Goal: Task Accomplishment & Management: Manage account settings

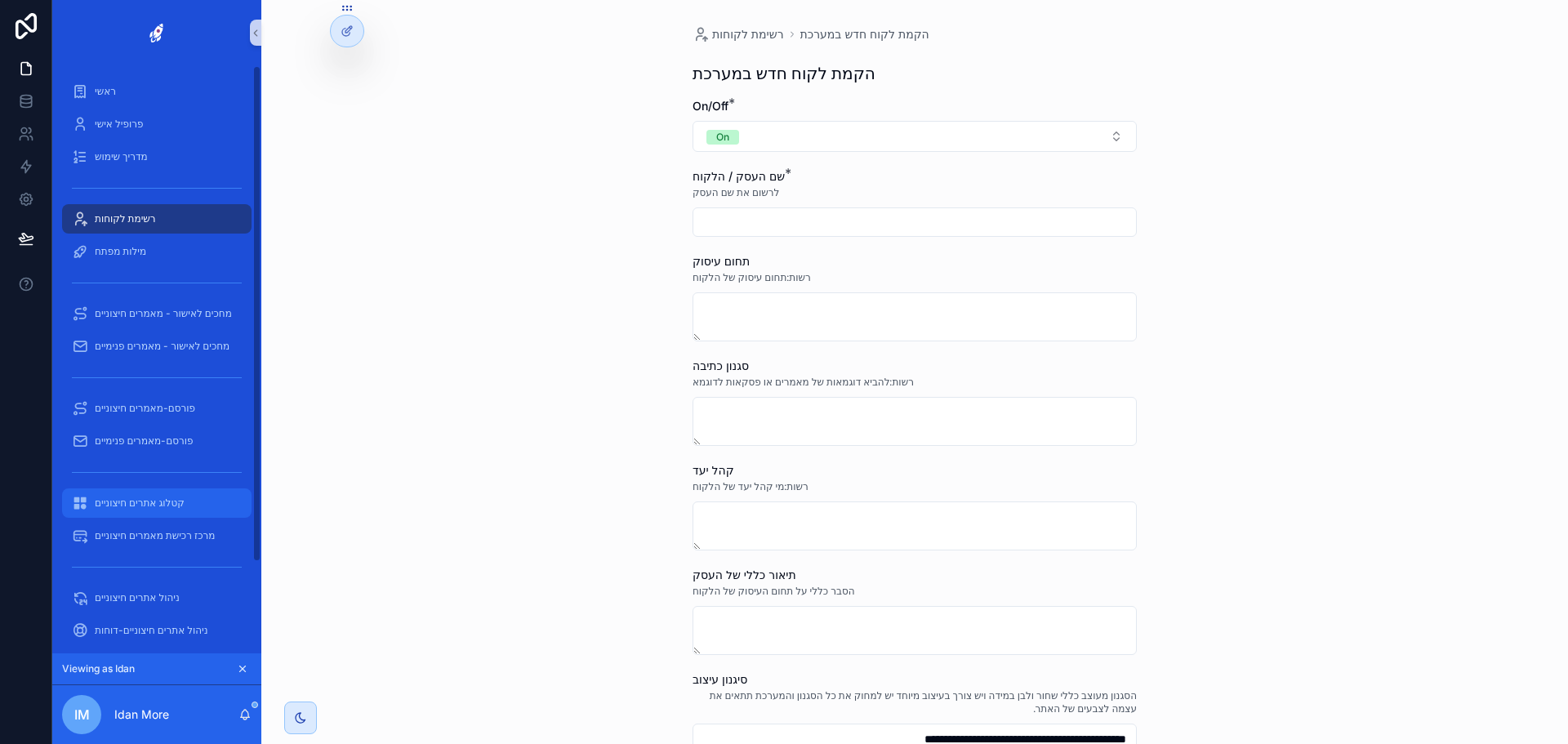
click at [143, 504] on span "קטלוג אתרים חיצוניים" at bounding box center [140, 503] width 90 height 13
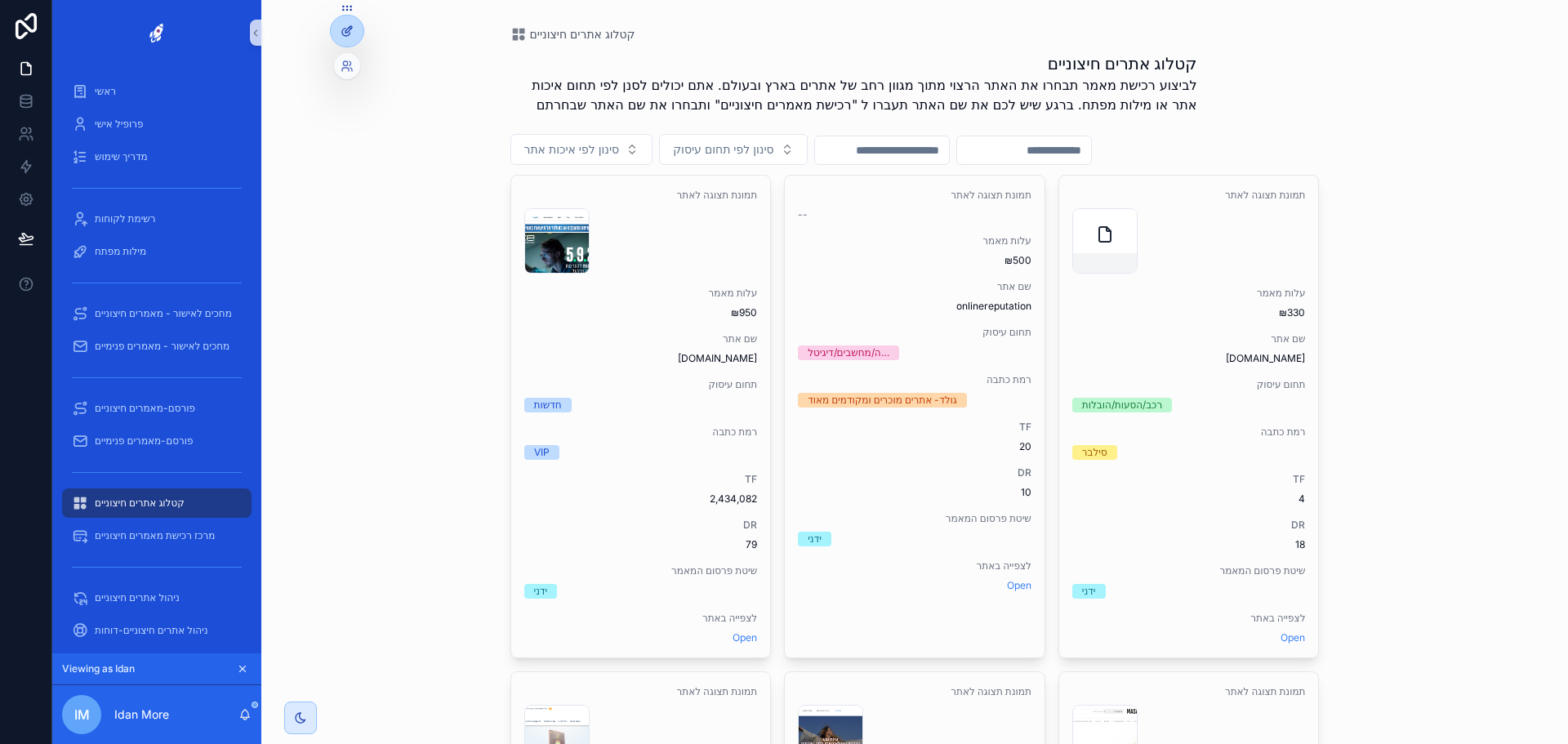
click at [347, 36] on icon at bounding box center [346, 32] width 7 height 7
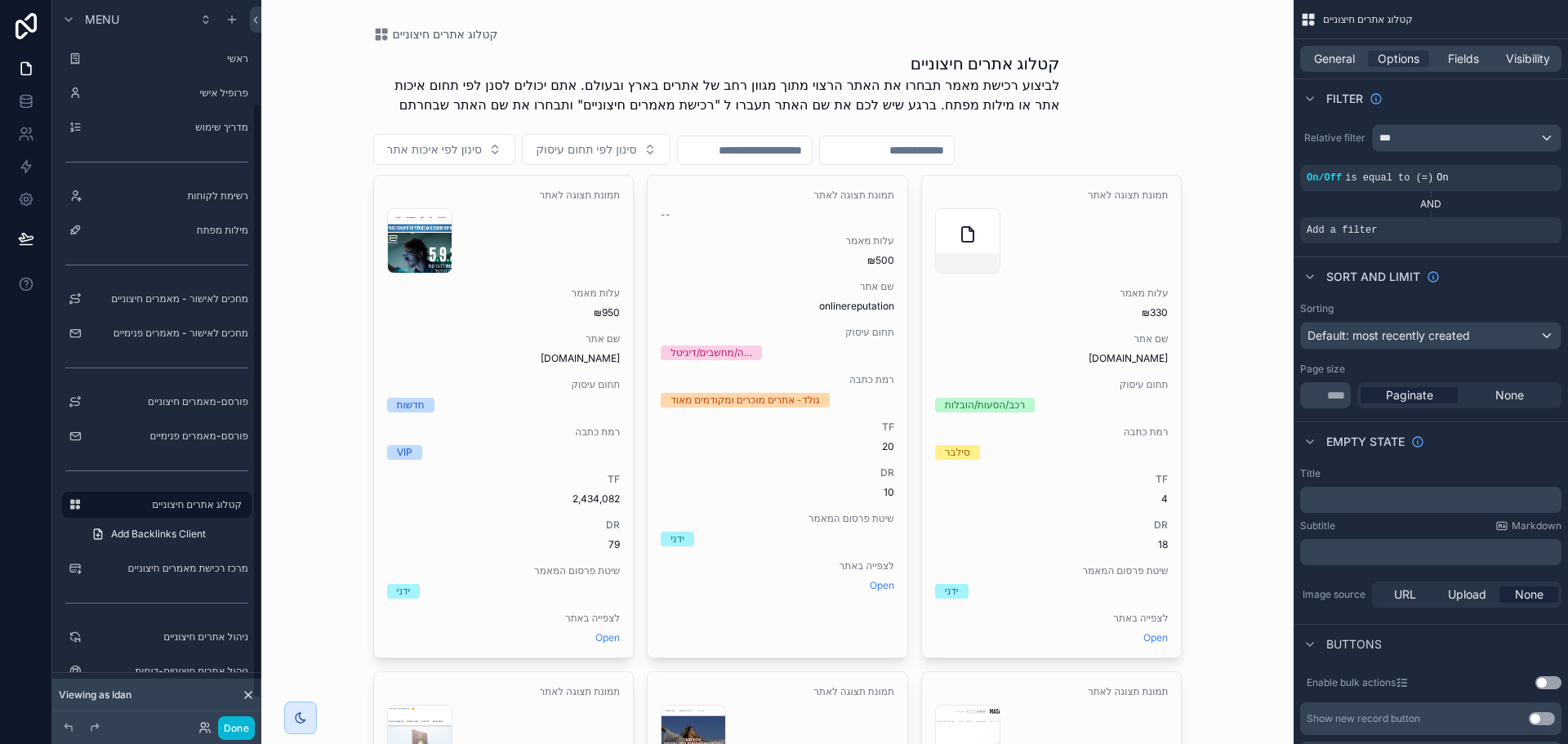
scroll to position [125, 0]
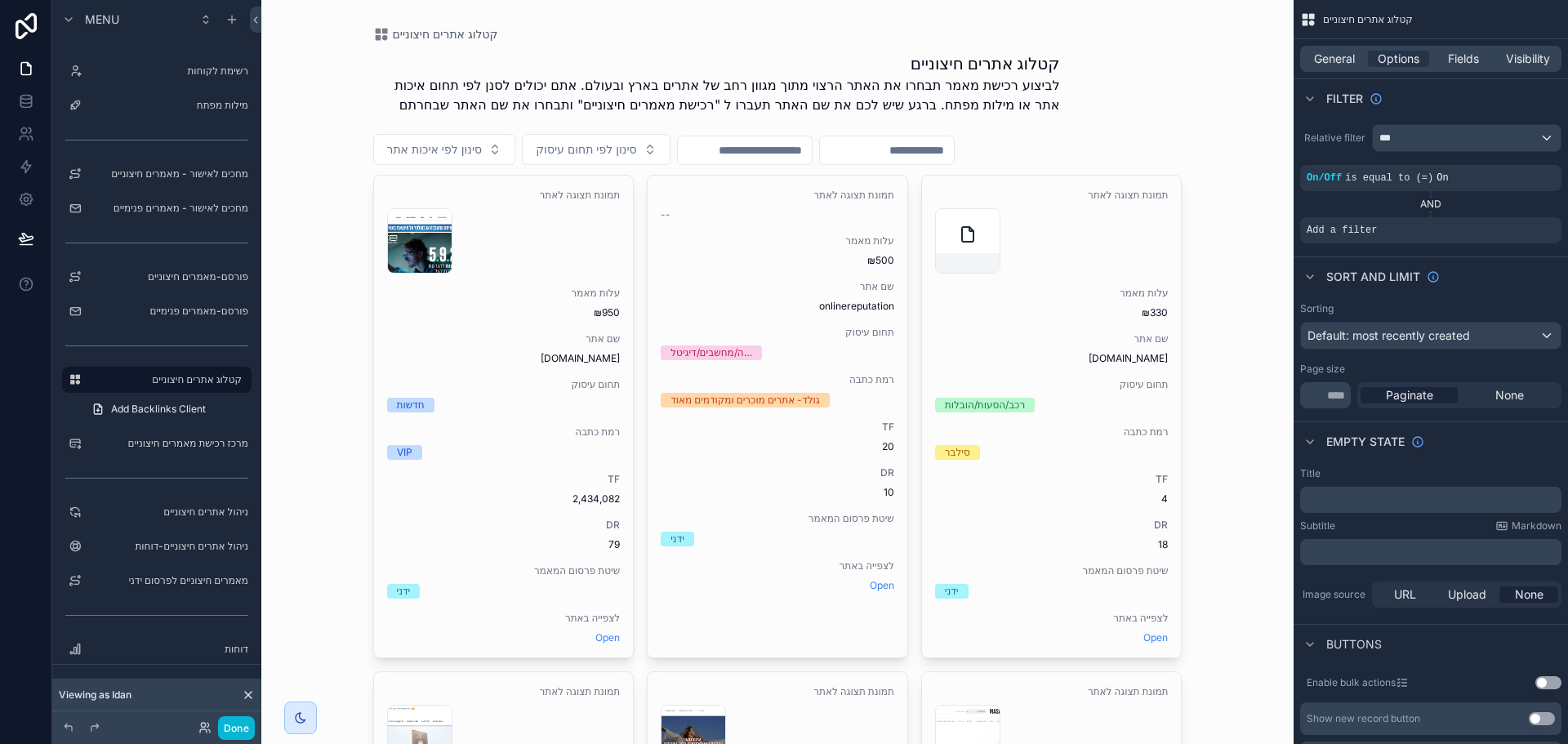
click at [1463, 65] on span "Fields" at bounding box center [1463, 59] width 31 height 16
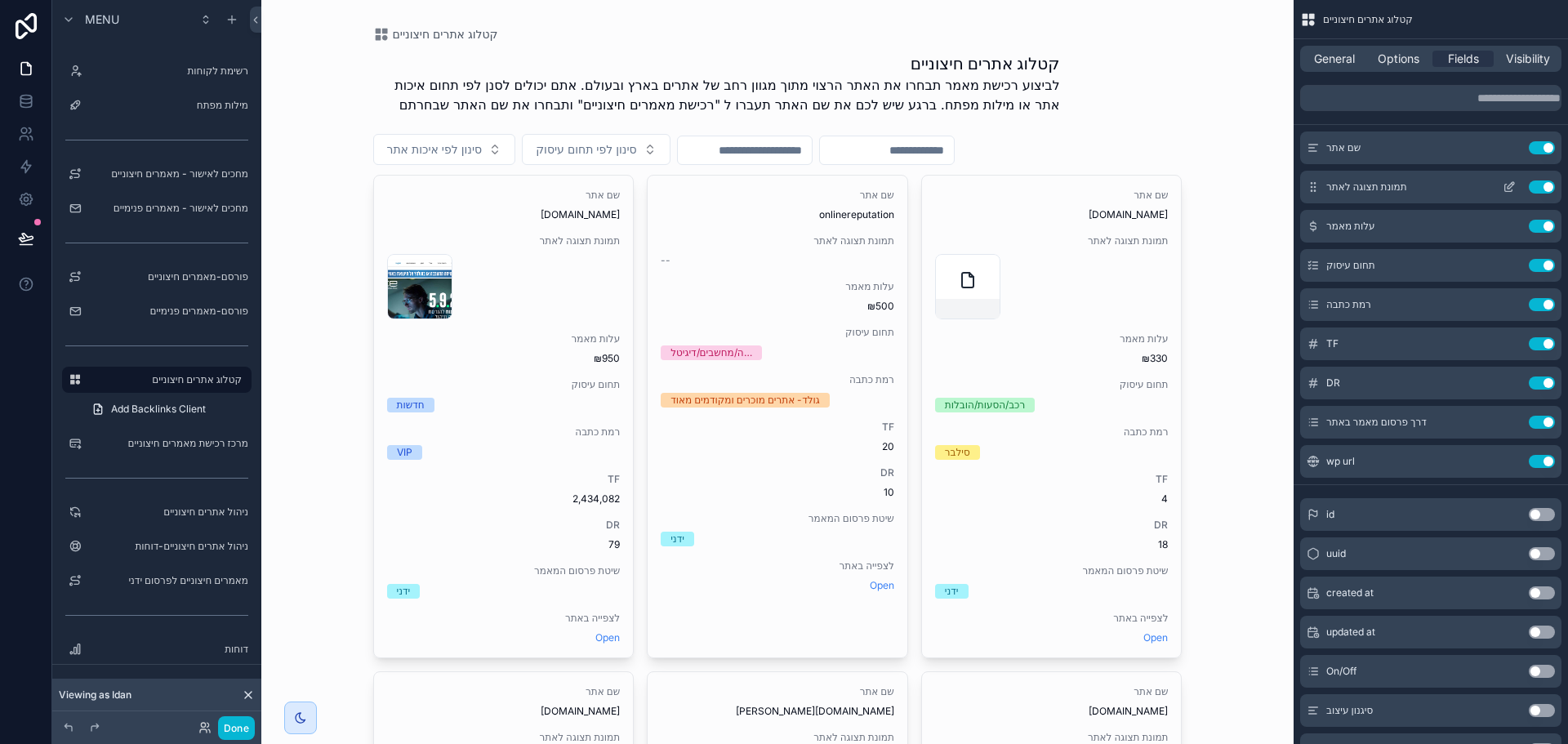
click at [1505, 186] on icon "scrollable content" at bounding box center [1509, 188] width 7 height 7
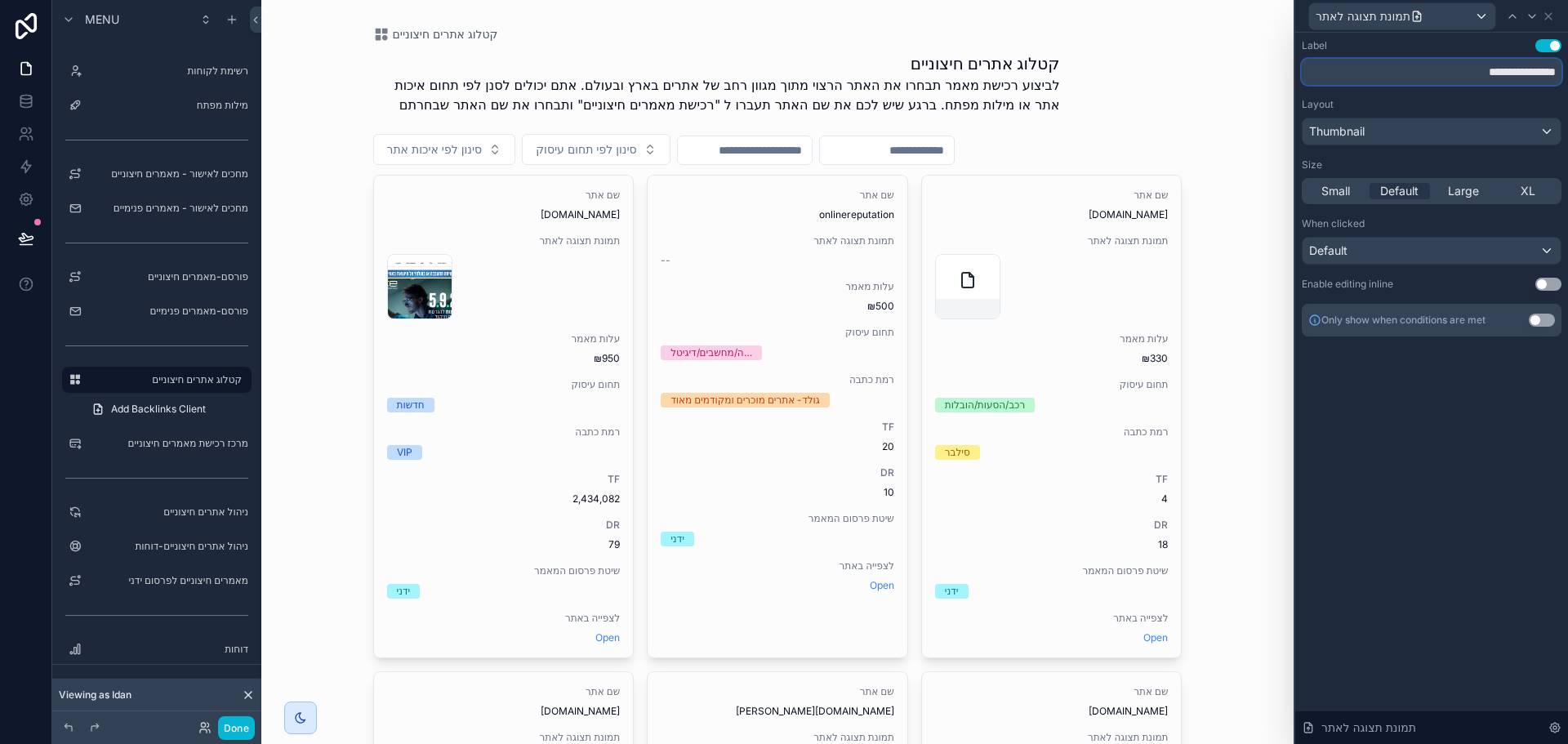
click at [1435, 77] on input "**********" at bounding box center [1431, 71] width 260 height 26
click at [1474, 257] on div "Default" at bounding box center [1431, 250] width 258 height 26
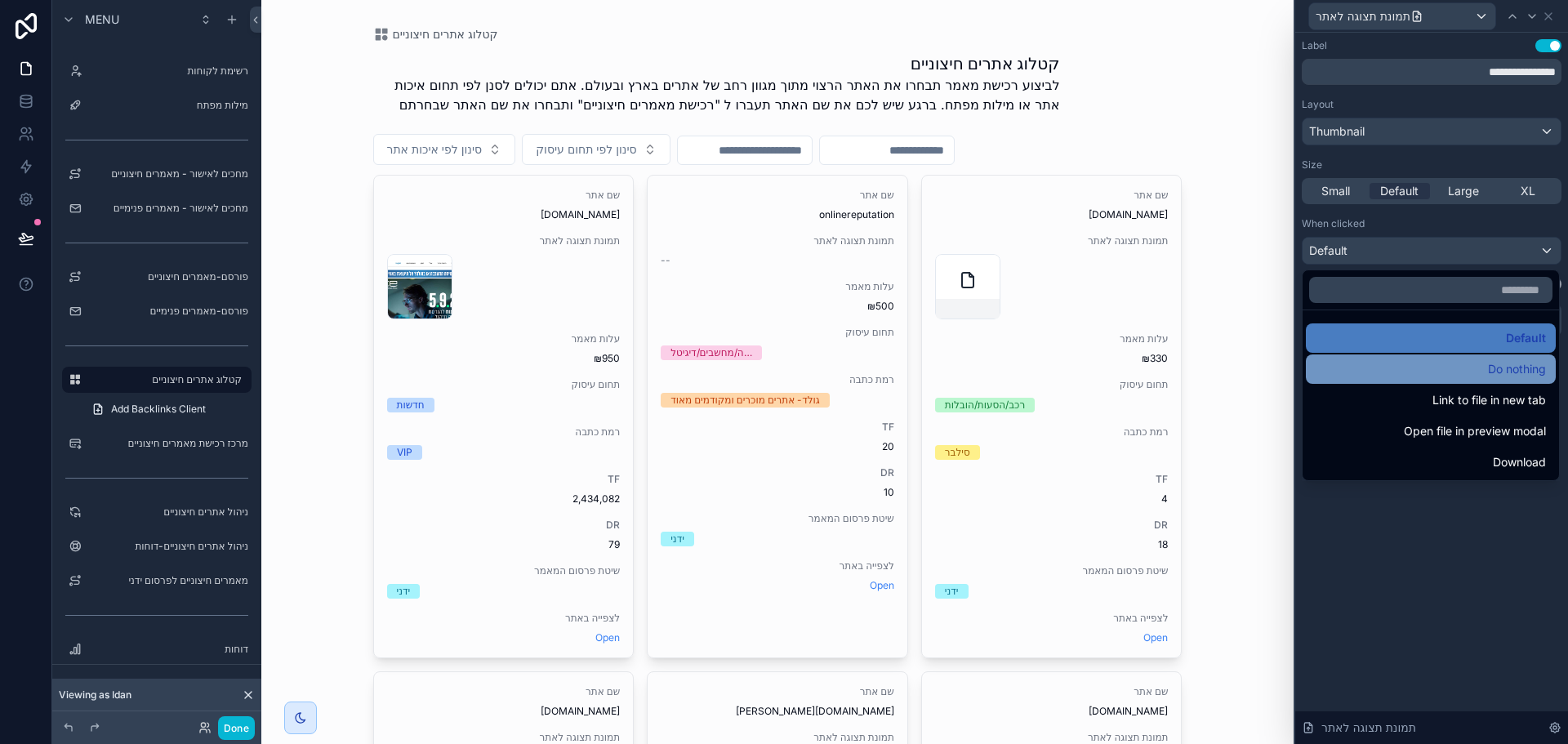
click at [1443, 367] on div "Do nothing" at bounding box center [1431, 369] width 231 height 20
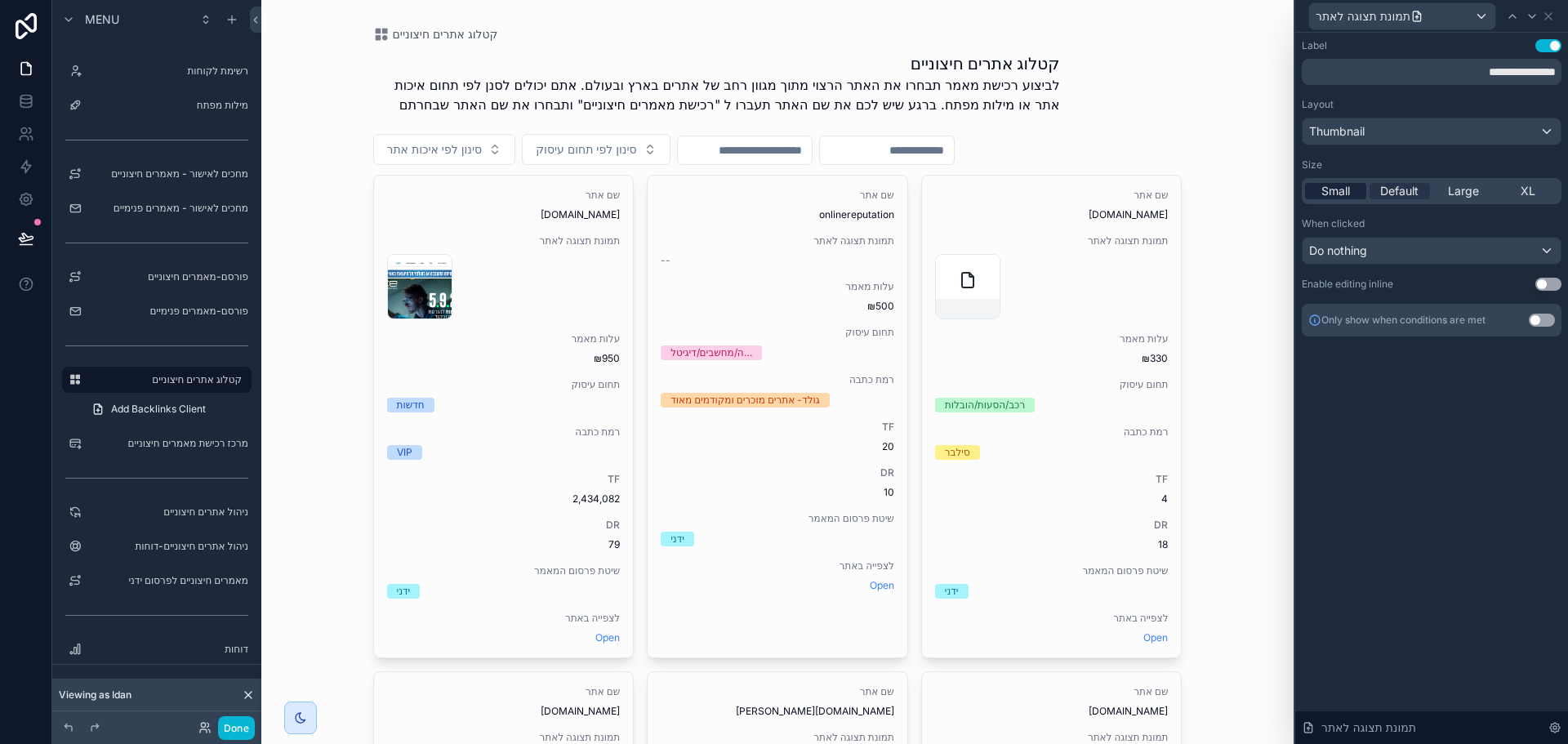
click at [1345, 193] on span "Small" at bounding box center [1336, 191] width 29 height 16
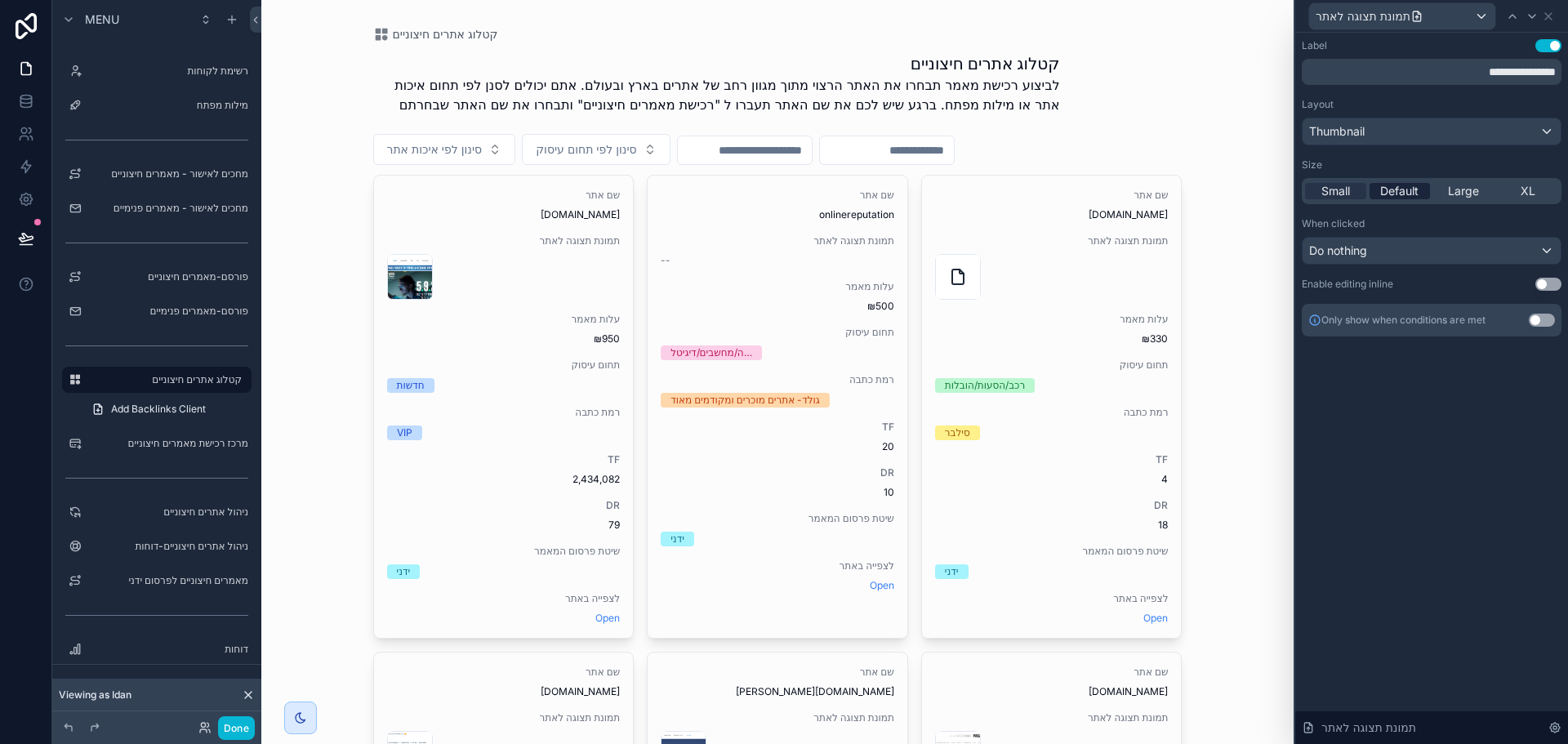
click at [1400, 193] on span "Default" at bounding box center [1399, 191] width 39 height 16
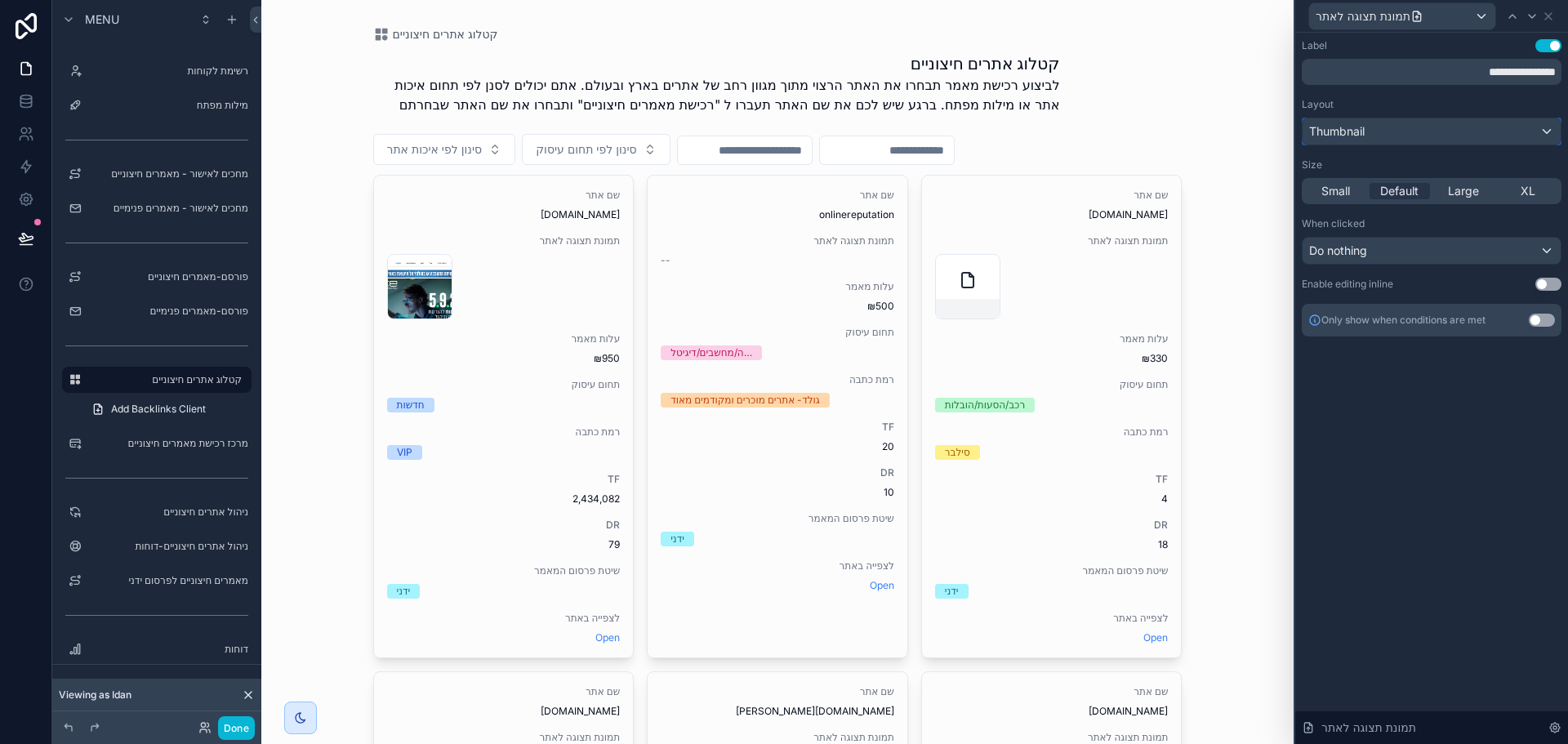
click at [1443, 129] on div "Thumbnail" at bounding box center [1431, 131] width 258 height 26
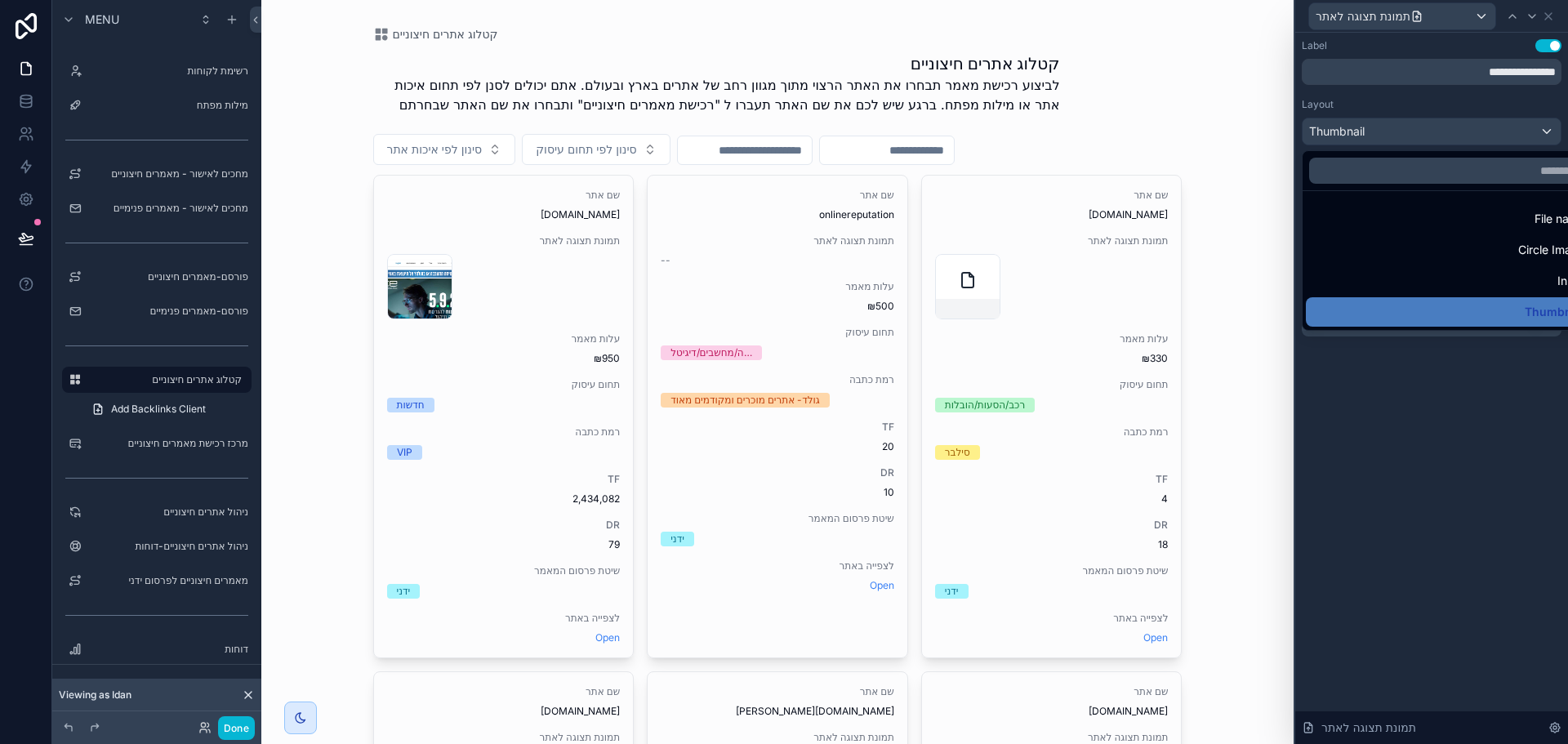
click at [1456, 79] on div at bounding box center [1431, 372] width 273 height 744
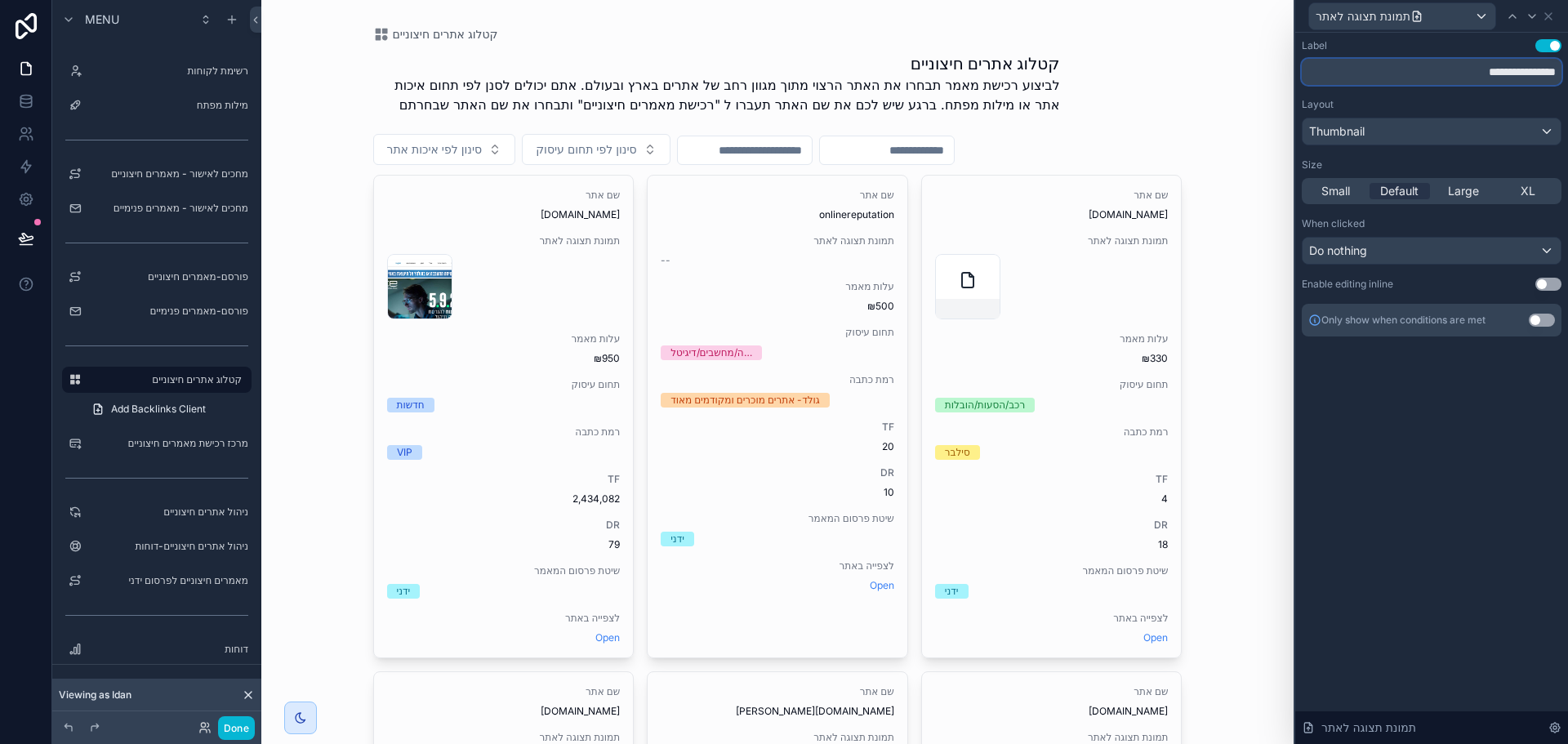
click at [1442, 74] on input "**********" at bounding box center [1431, 71] width 260 height 26
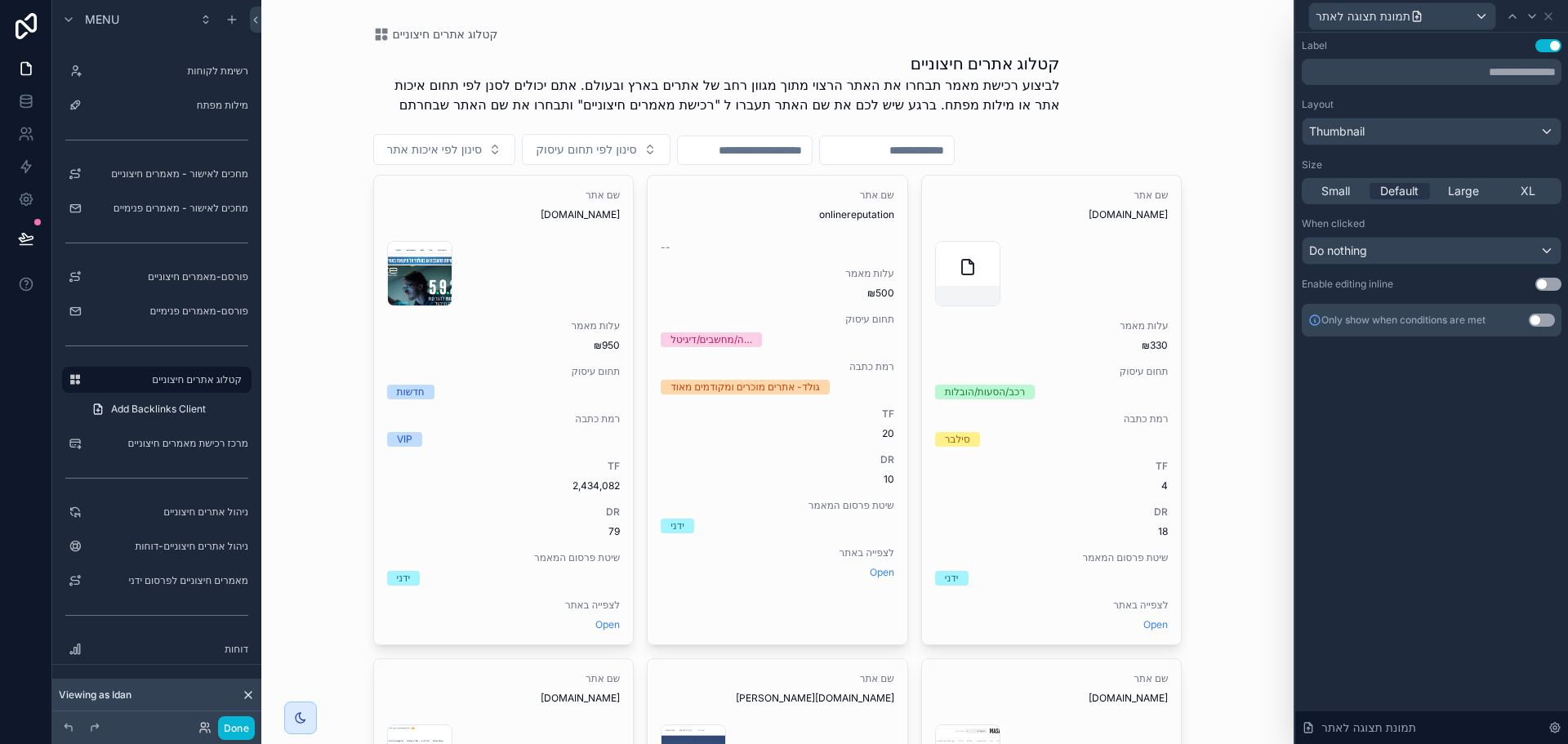
drag, startPoint x: 1491, startPoint y: 458, endPoint x: 1510, endPoint y: 370, distance: 90.0
click at [1491, 460] on div "Label Use setting Layout Thumbnail Size Small Default Large XL When clicked Do …" at bounding box center [1431, 387] width 273 height 711
click at [1554, 14] on icon at bounding box center [1548, 16] width 13 height 13
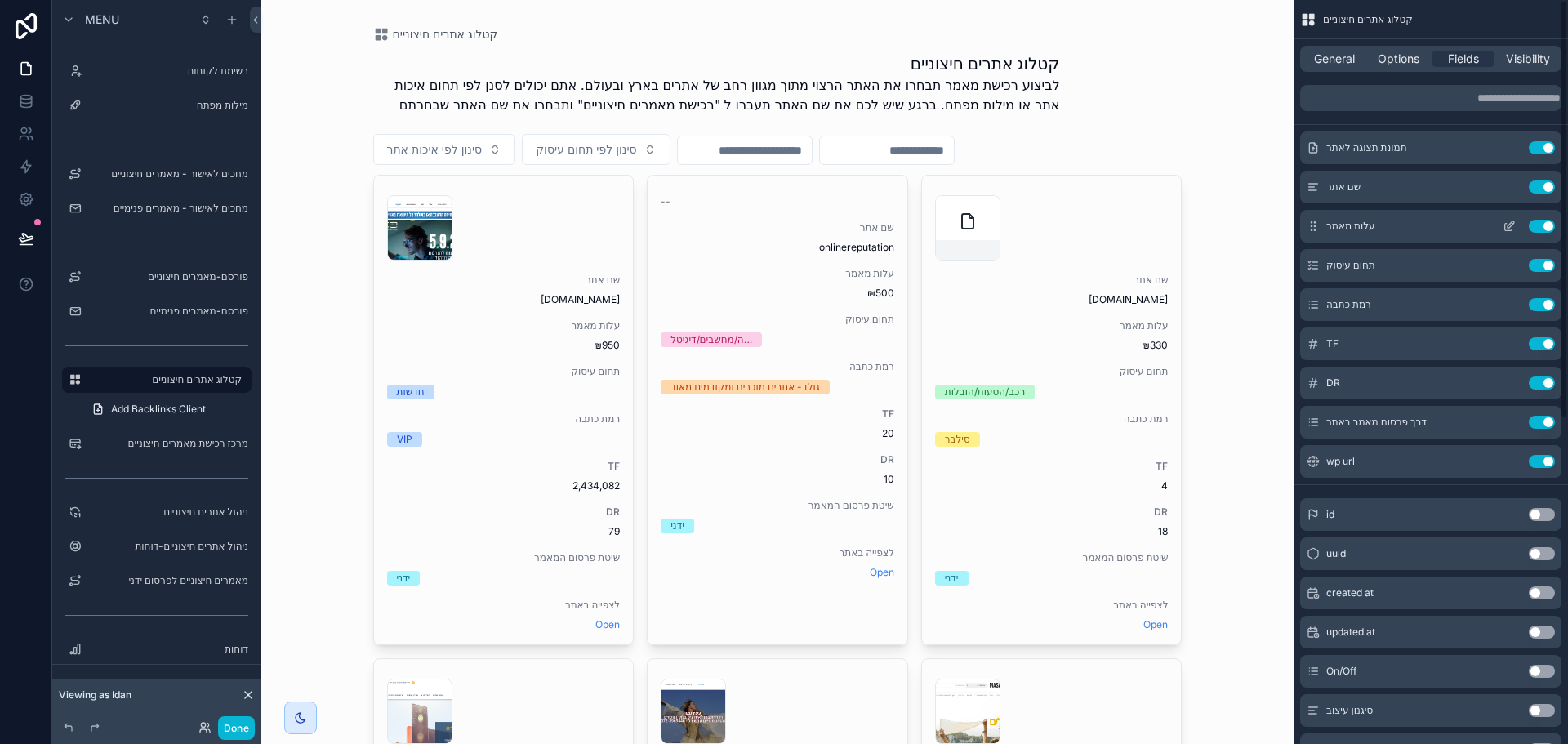
click at [1509, 228] on icon "scrollable content" at bounding box center [1510, 224] width 6 height 6
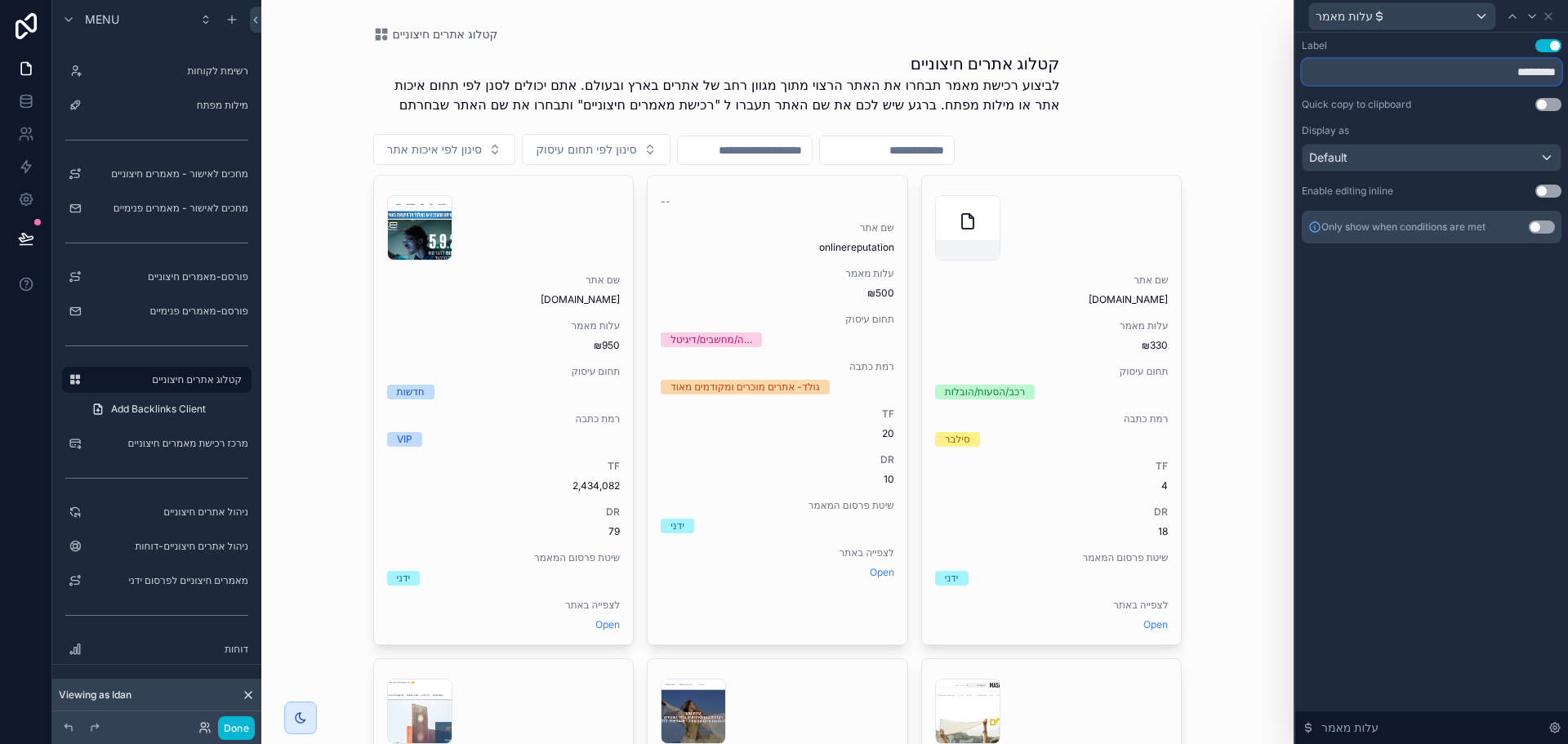
click at [1511, 74] on input "*********" at bounding box center [1431, 71] width 260 height 26
type input "****"
click at [1435, 360] on div "Label Use setting **** Quick copy to clipboard Use setting Display as Default E…" at bounding box center [1431, 387] width 273 height 711
click at [1545, 15] on icon at bounding box center [1548, 16] width 13 height 13
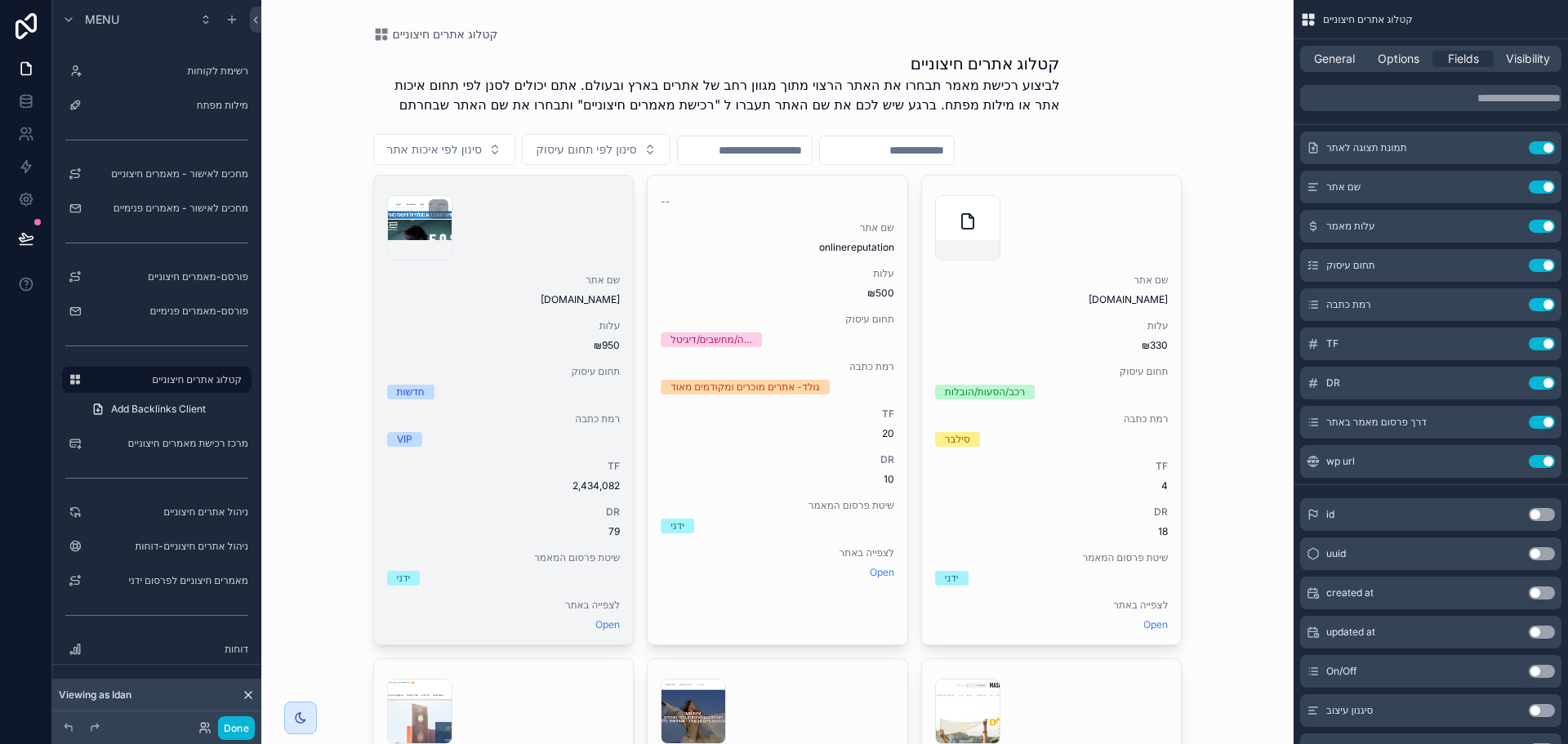
click at [416, 229] on div "scrollable content" at bounding box center [420, 228] width 65 height 65
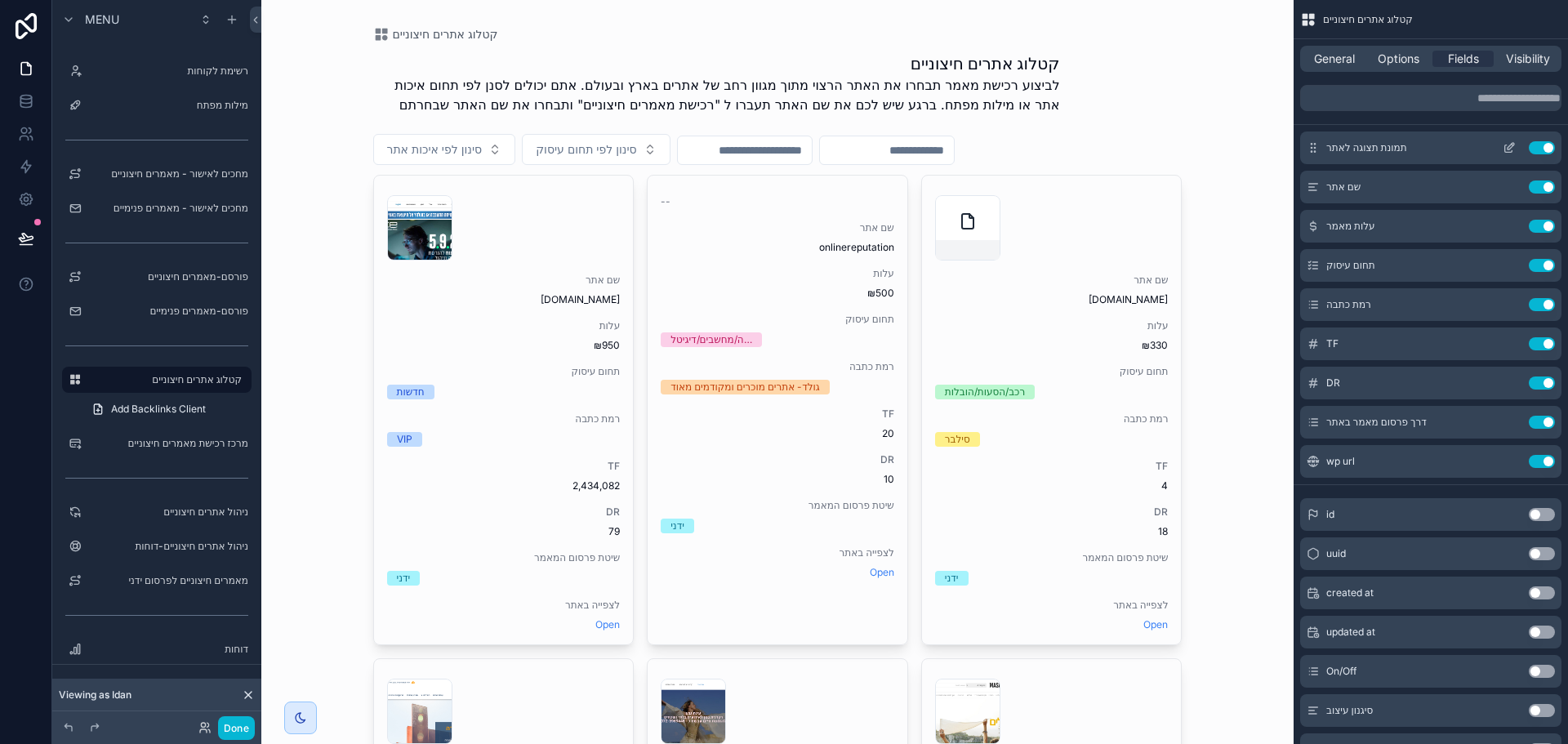
click at [1509, 147] on icon "scrollable content" at bounding box center [1510, 146] width 6 height 6
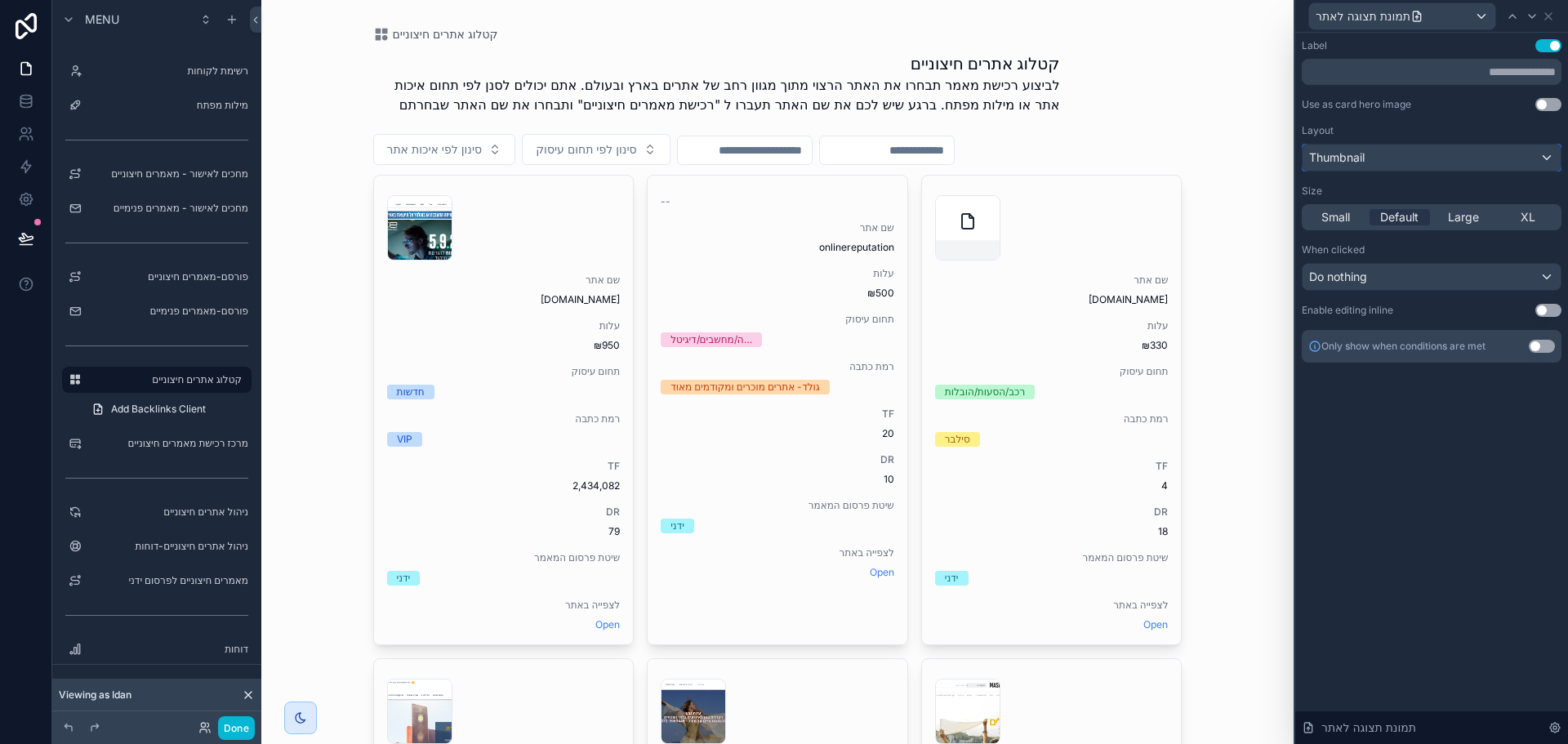
click at [1385, 157] on div "Thumbnail" at bounding box center [1431, 157] width 258 height 26
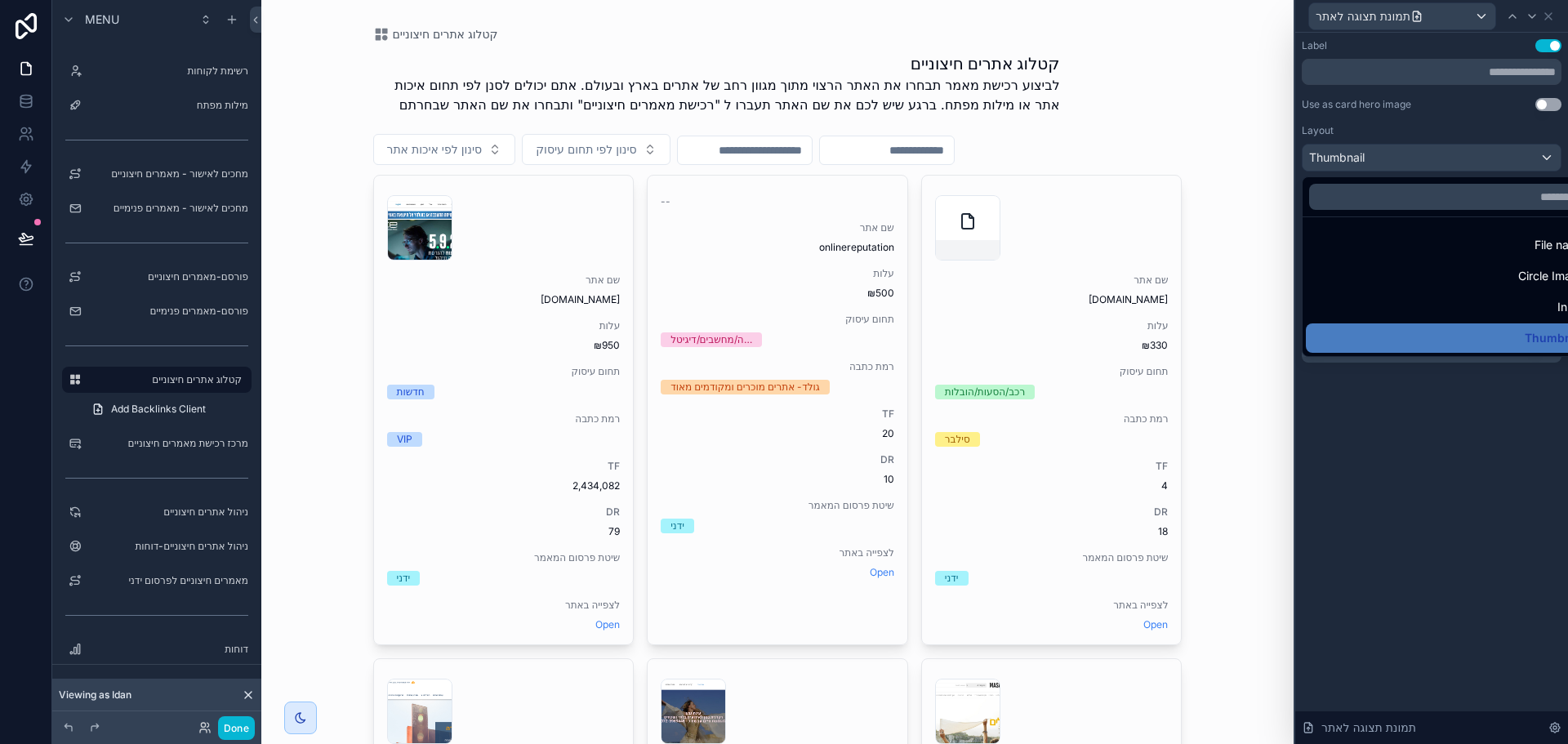
click at [1408, 473] on div at bounding box center [1431, 372] width 273 height 744
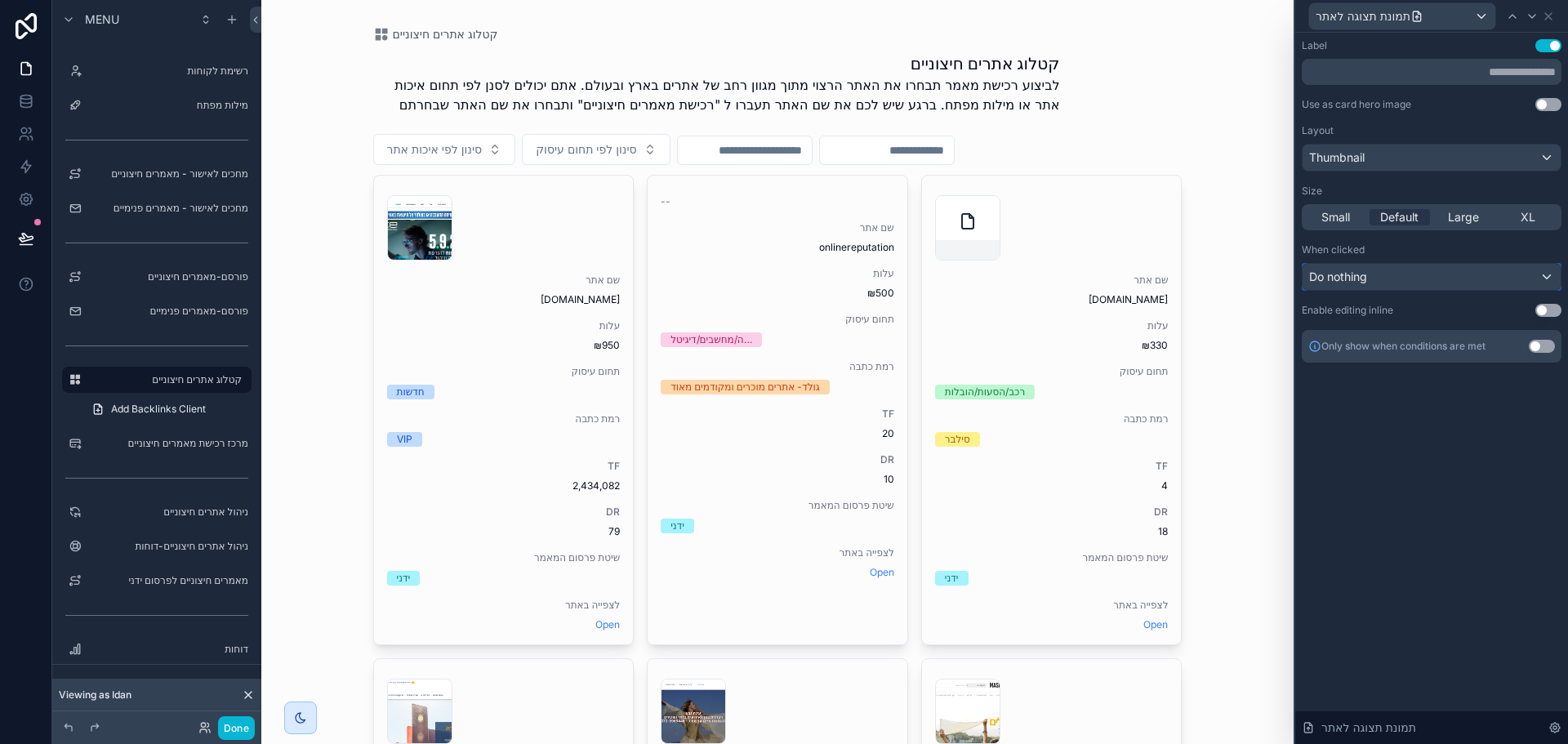
click at [1445, 274] on div "Do nothing" at bounding box center [1431, 277] width 258 height 26
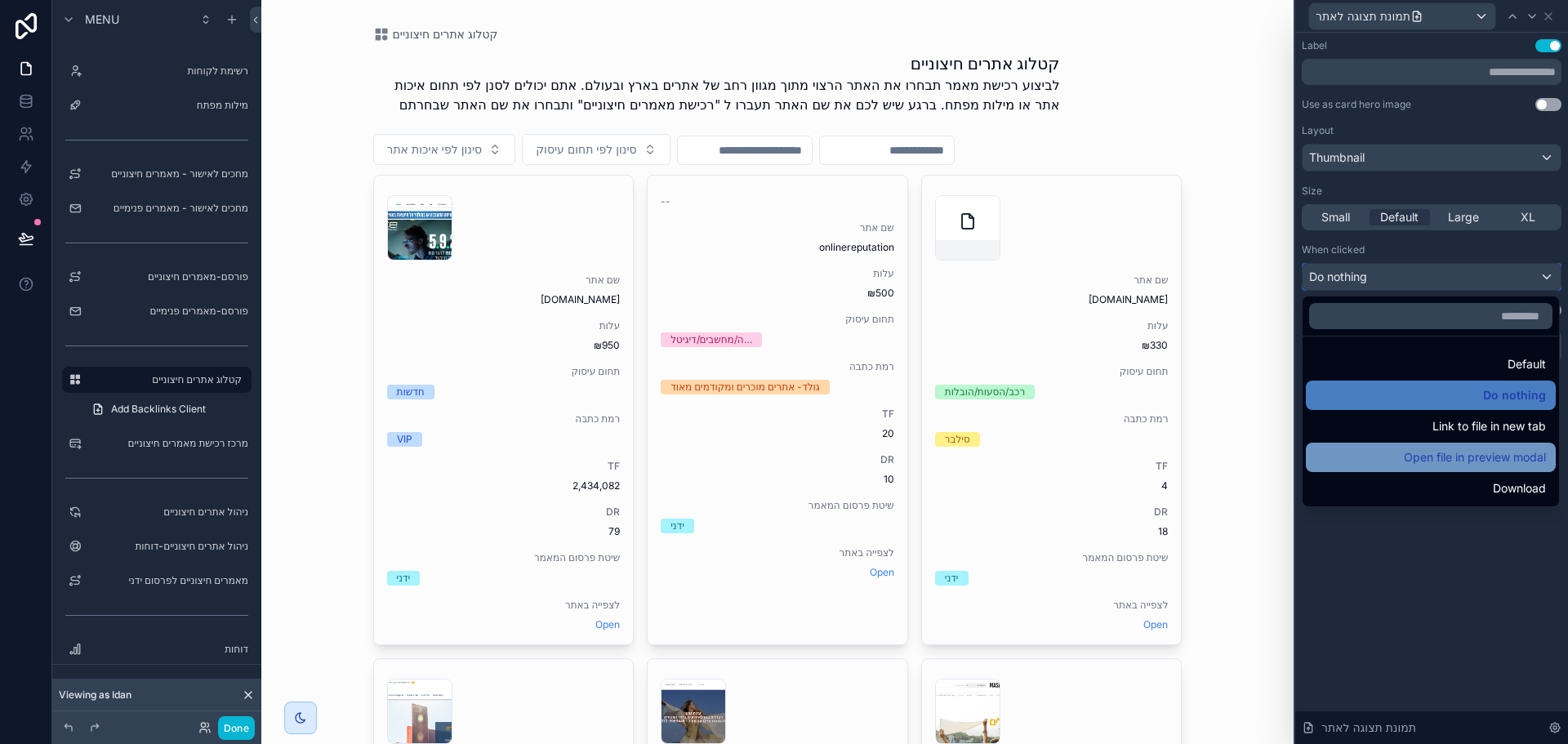
scroll to position [82, 0]
click at [1354, 454] on div "Open file in preview modal" at bounding box center [1431, 458] width 231 height 20
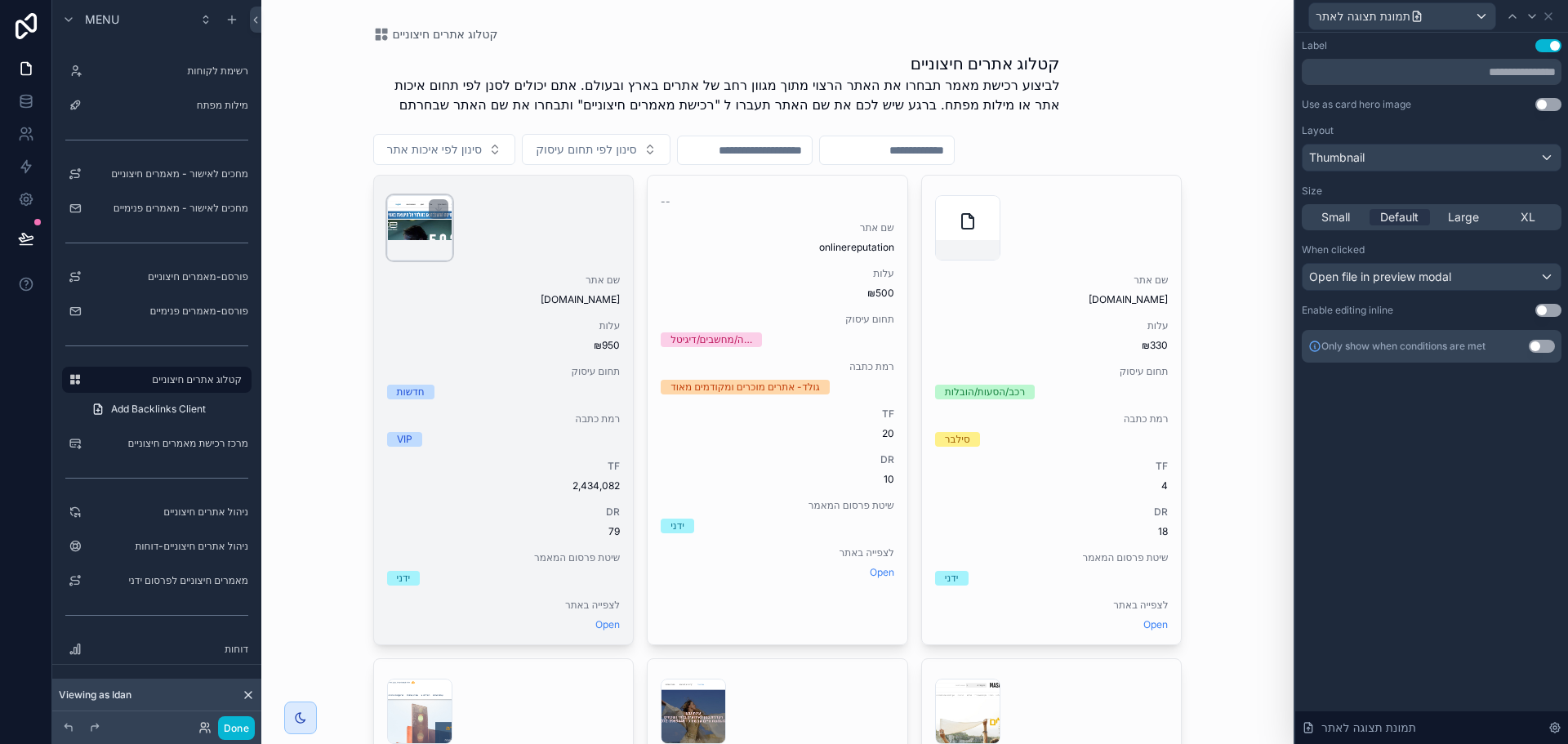
click at [403, 231] on div "scrollable content" at bounding box center [420, 228] width 65 height 65
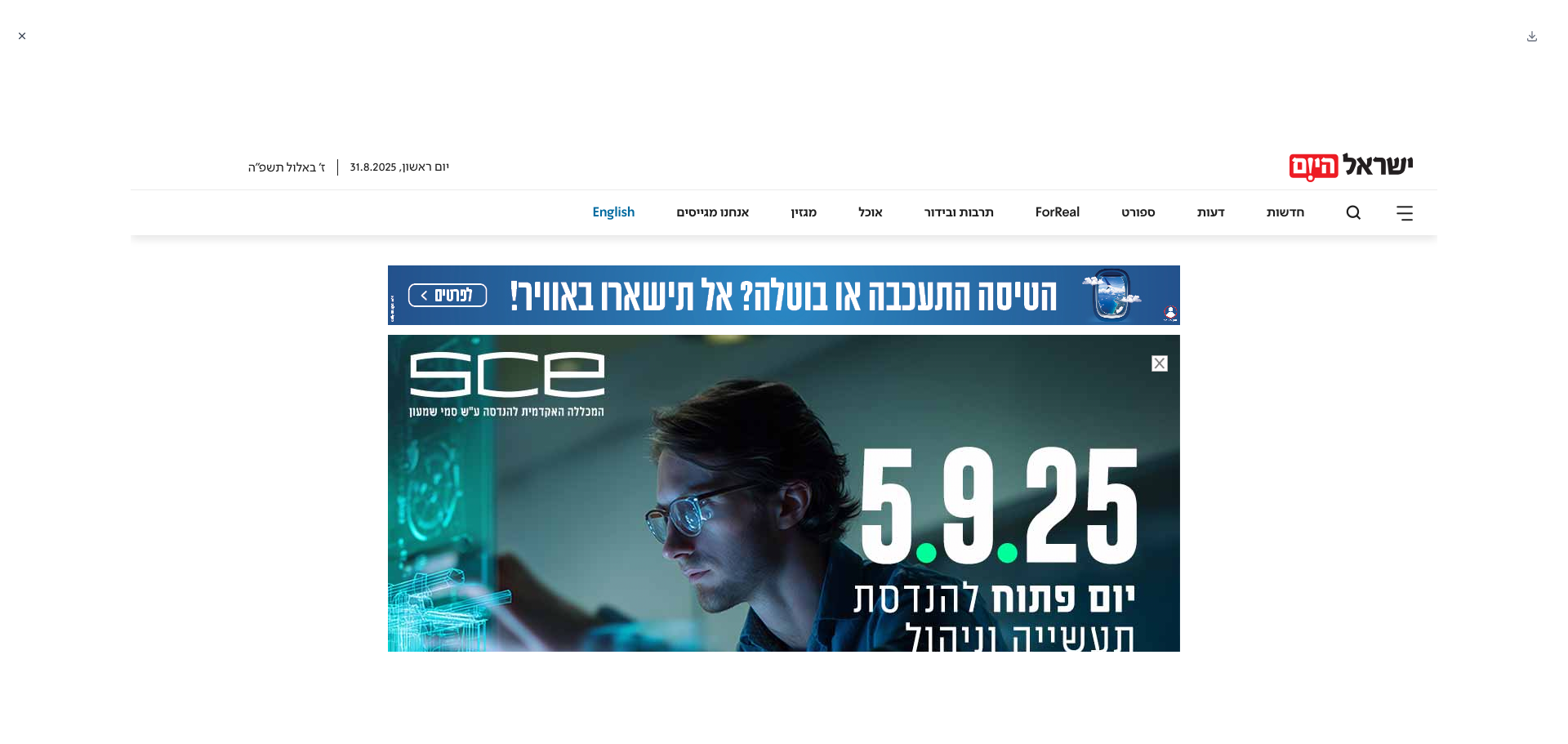
click at [17, 38] on icon "Close modal" at bounding box center [22, 36] width 12 height 12
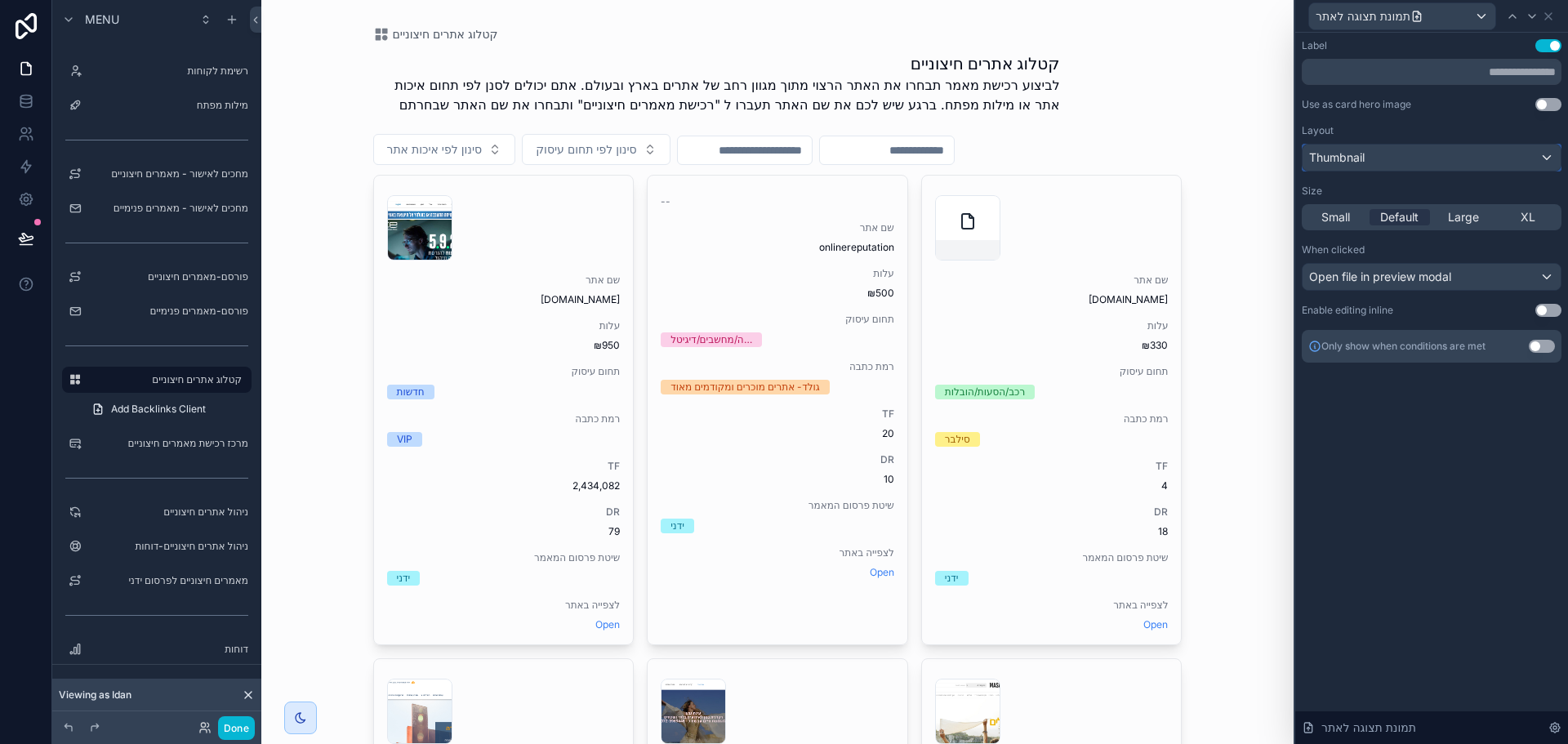
click at [1435, 159] on div "Thumbnail" at bounding box center [1431, 157] width 258 height 26
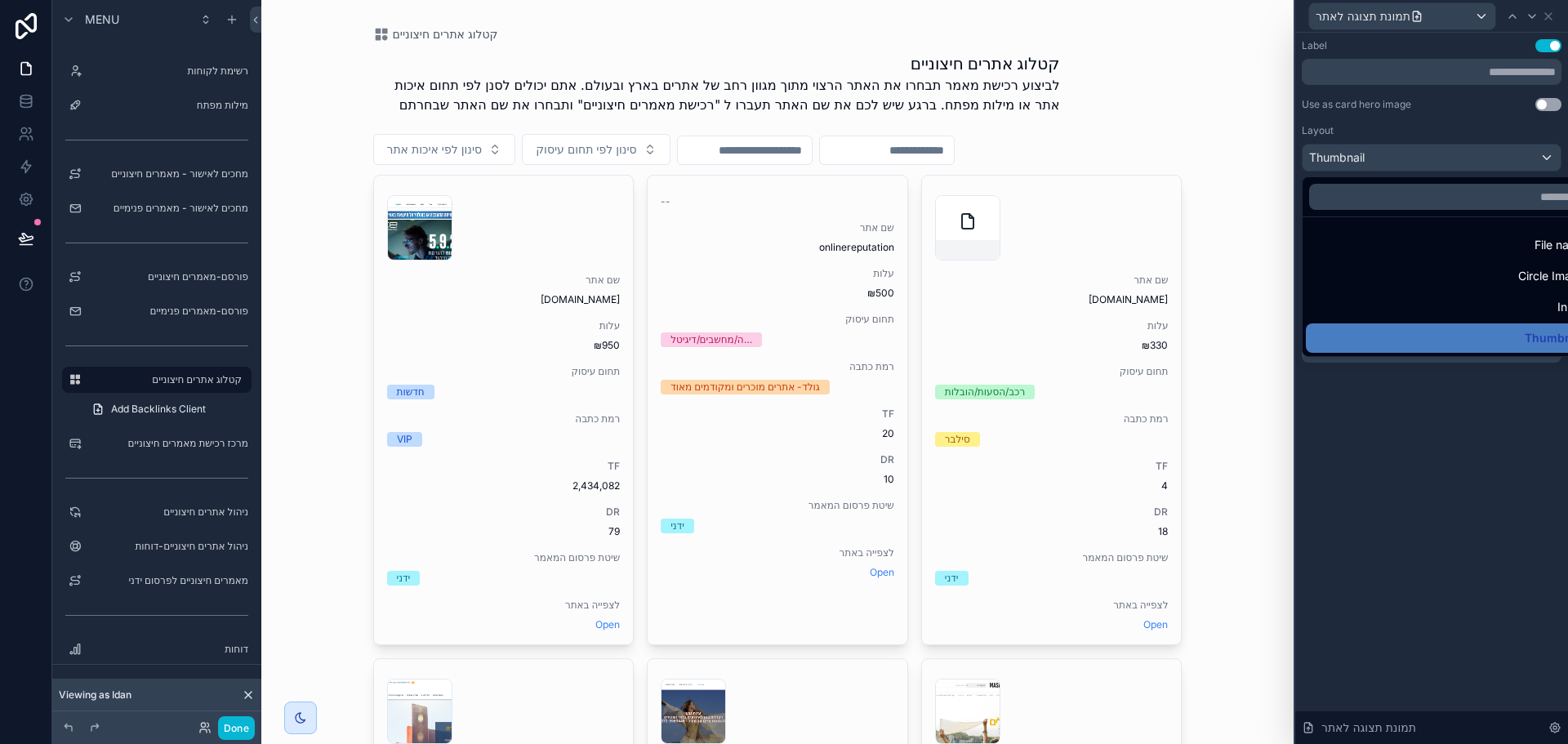
click at [1435, 159] on div at bounding box center [1431, 372] width 273 height 744
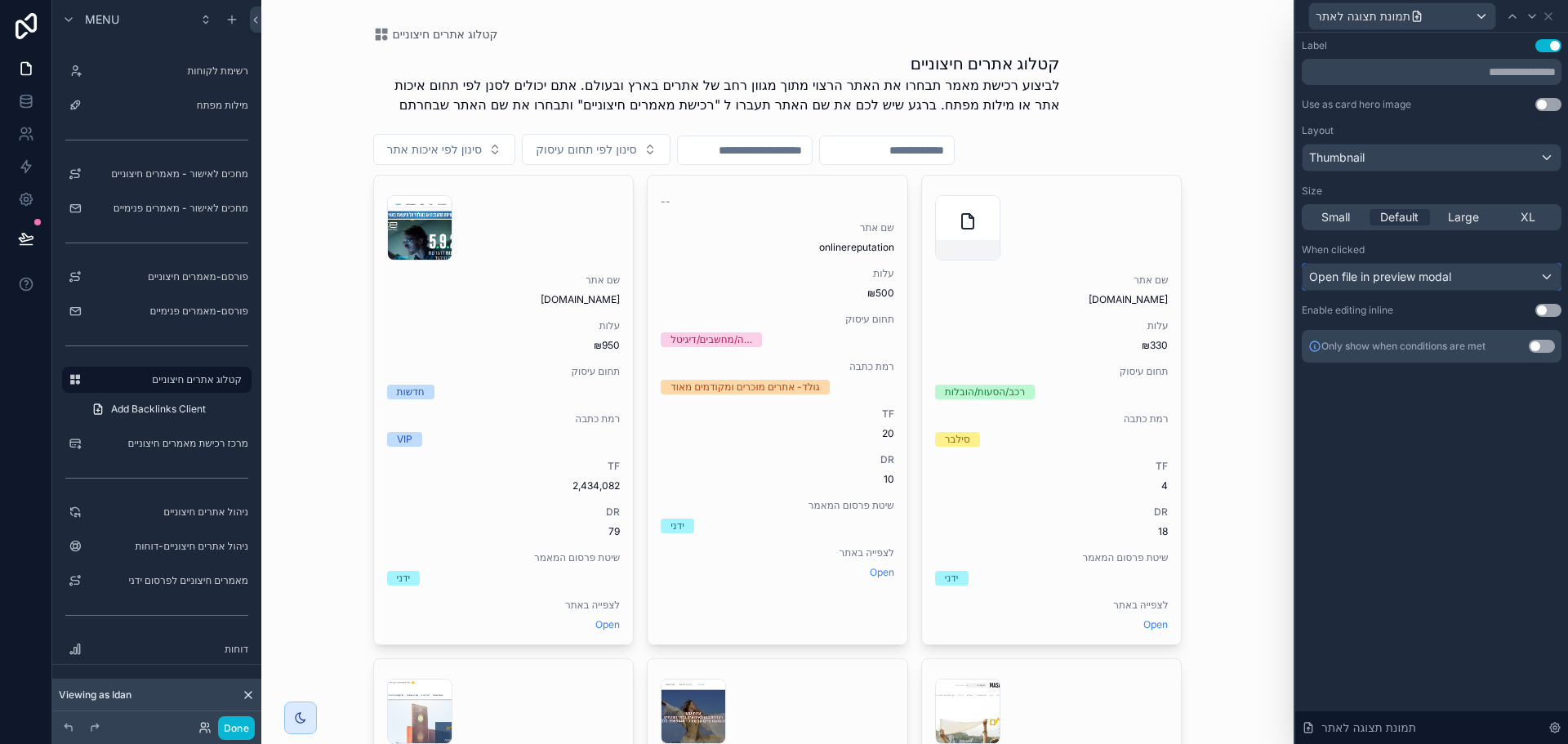
click at [1416, 282] on span "Open file in preview modal" at bounding box center [1381, 277] width 142 height 16
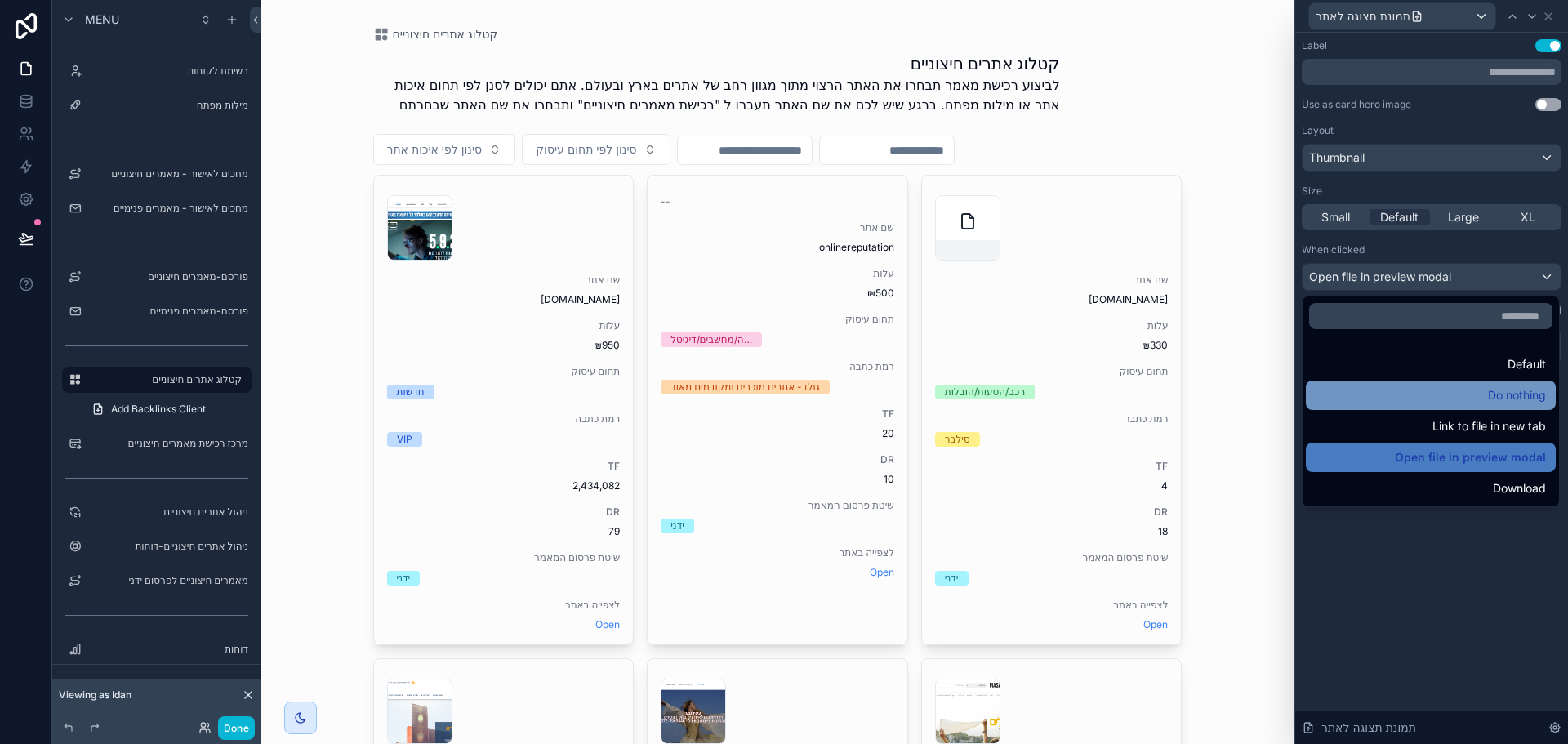
click at [1391, 390] on div "Do nothing" at bounding box center [1431, 395] width 231 height 20
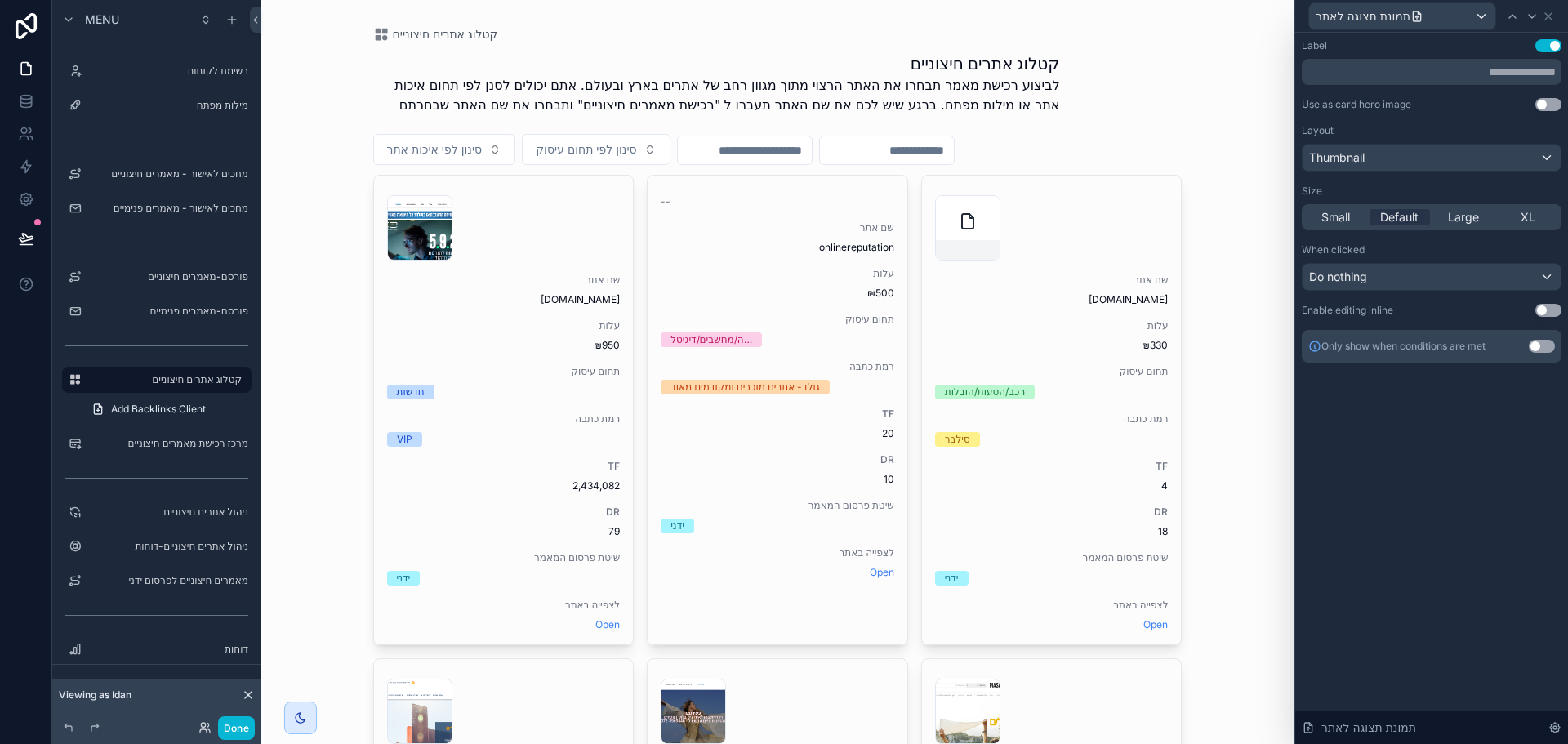
click at [1364, 525] on div "Label Use setting Use as card hero image Use setting Layout Thumbnail Size Smal…" at bounding box center [1431, 387] width 273 height 711
click at [1545, 14] on icon at bounding box center [1548, 16] width 13 height 13
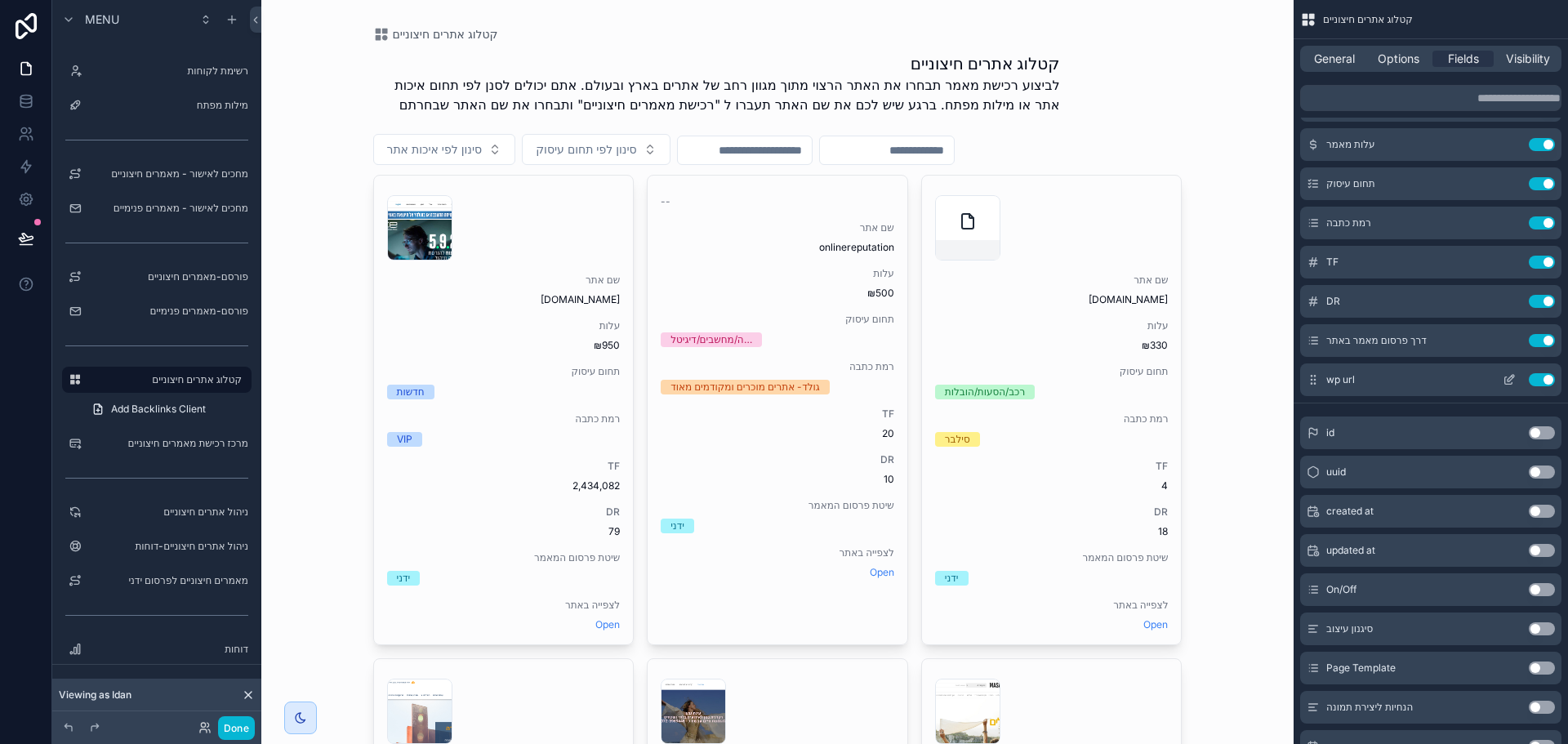
click at [1510, 380] on icon "scrollable content" at bounding box center [1510, 377] width 6 height 6
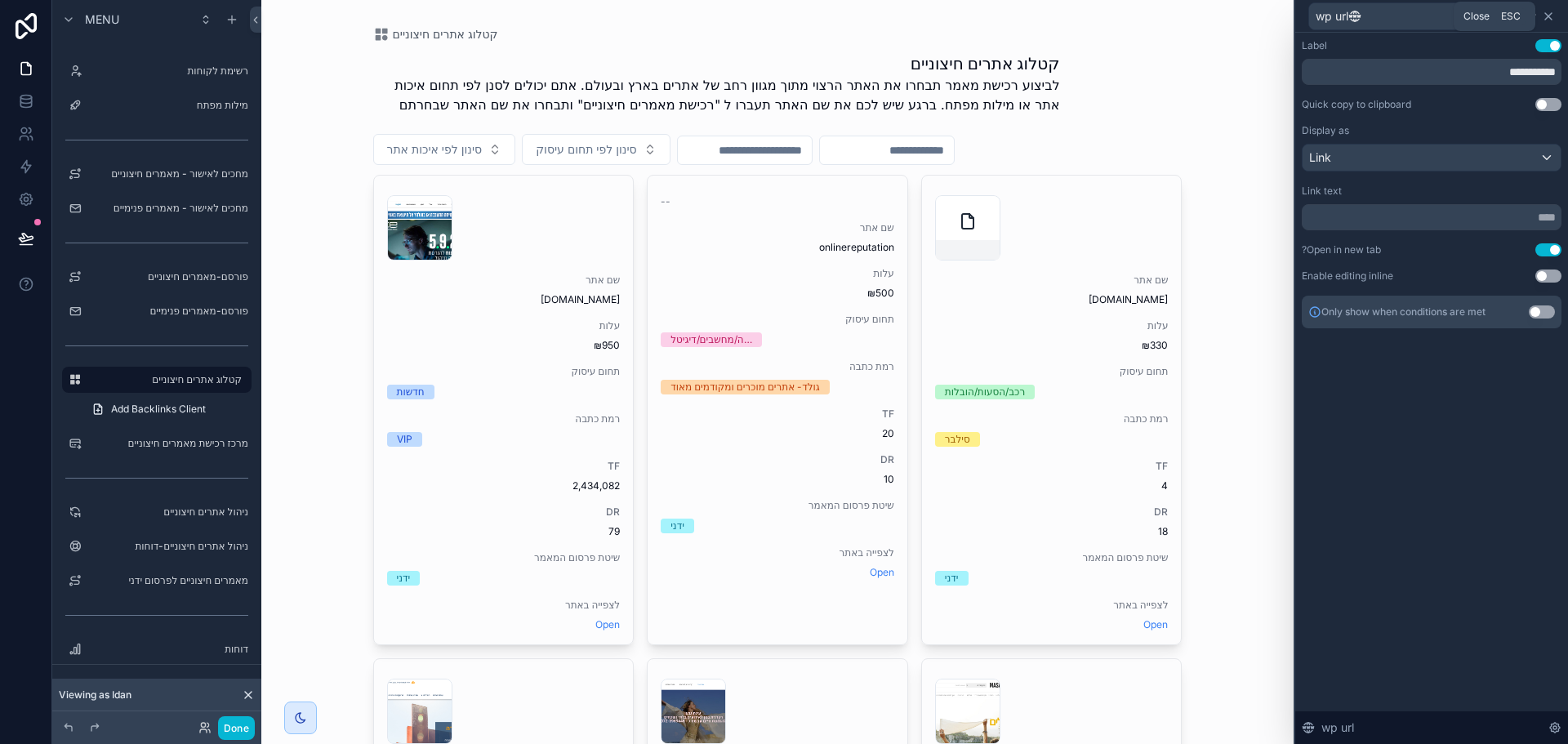
click at [1546, 19] on icon at bounding box center [1548, 16] width 13 height 13
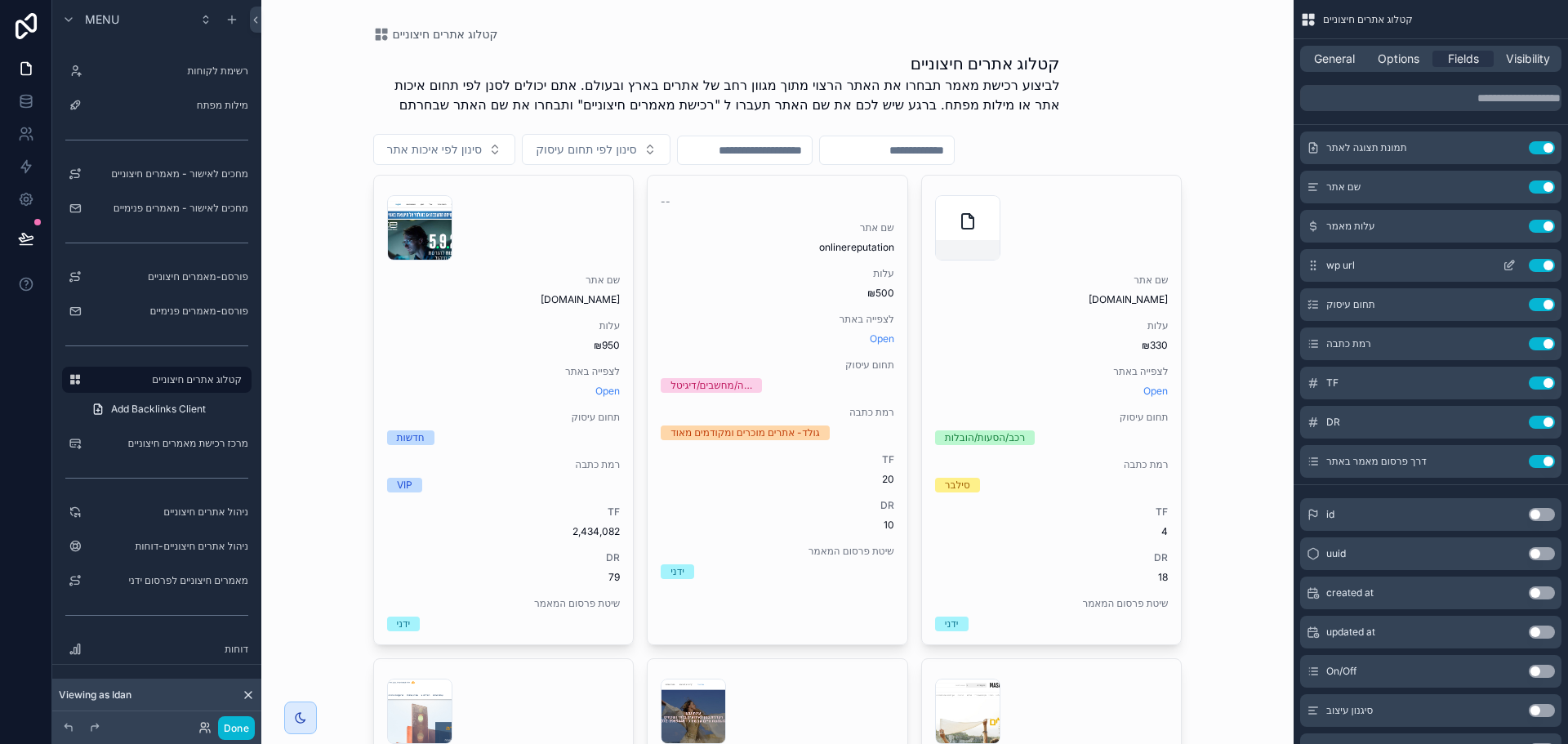
click at [1505, 266] on icon "scrollable content" at bounding box center [1509, 267] width 7 height 7
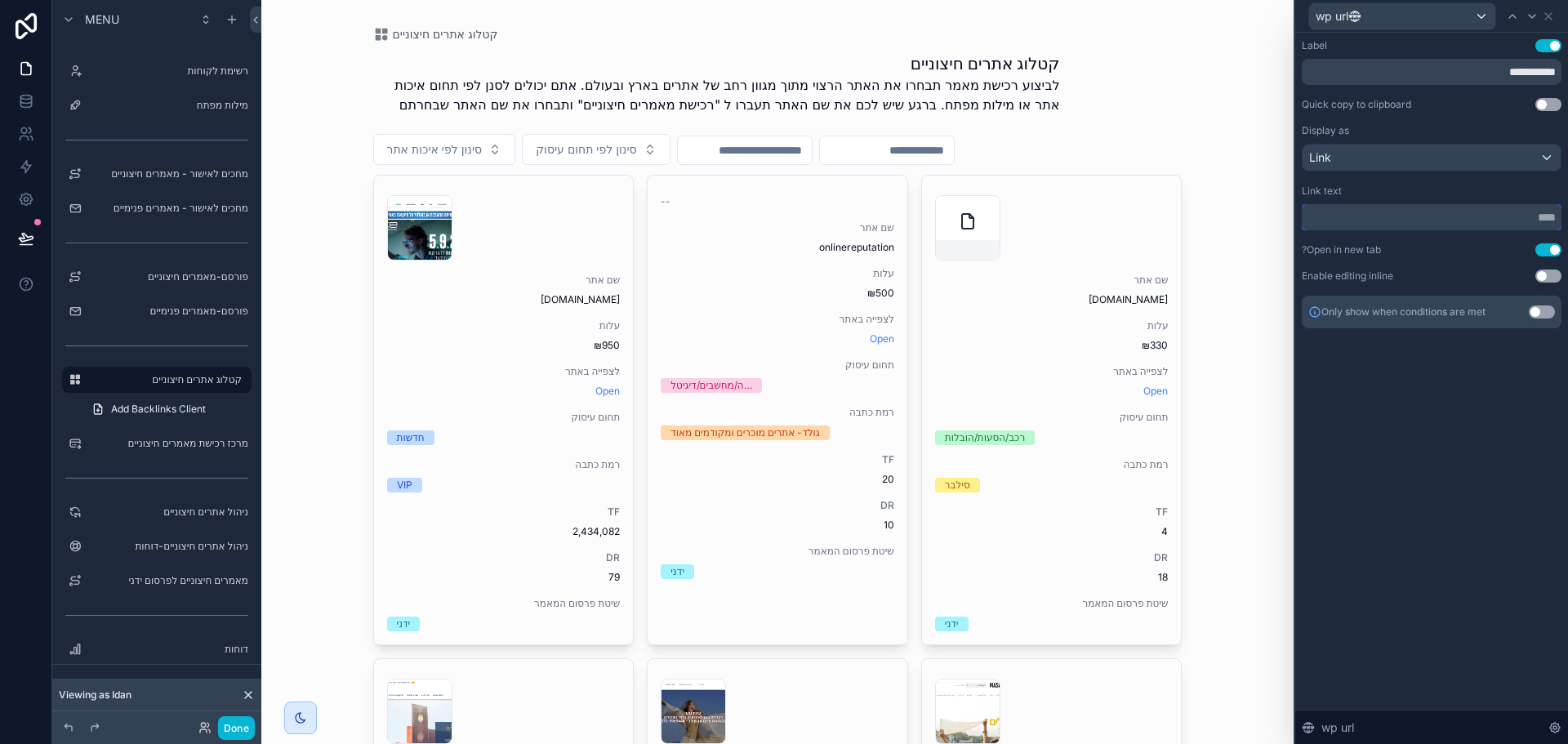
click at [1480, 224] on input "text" at bounding box center [1431, 217] width 260 height 26
type input "**********"
click at [1518, 80] on input "**********" at bounding box center [1431, 71] width 260 height 26
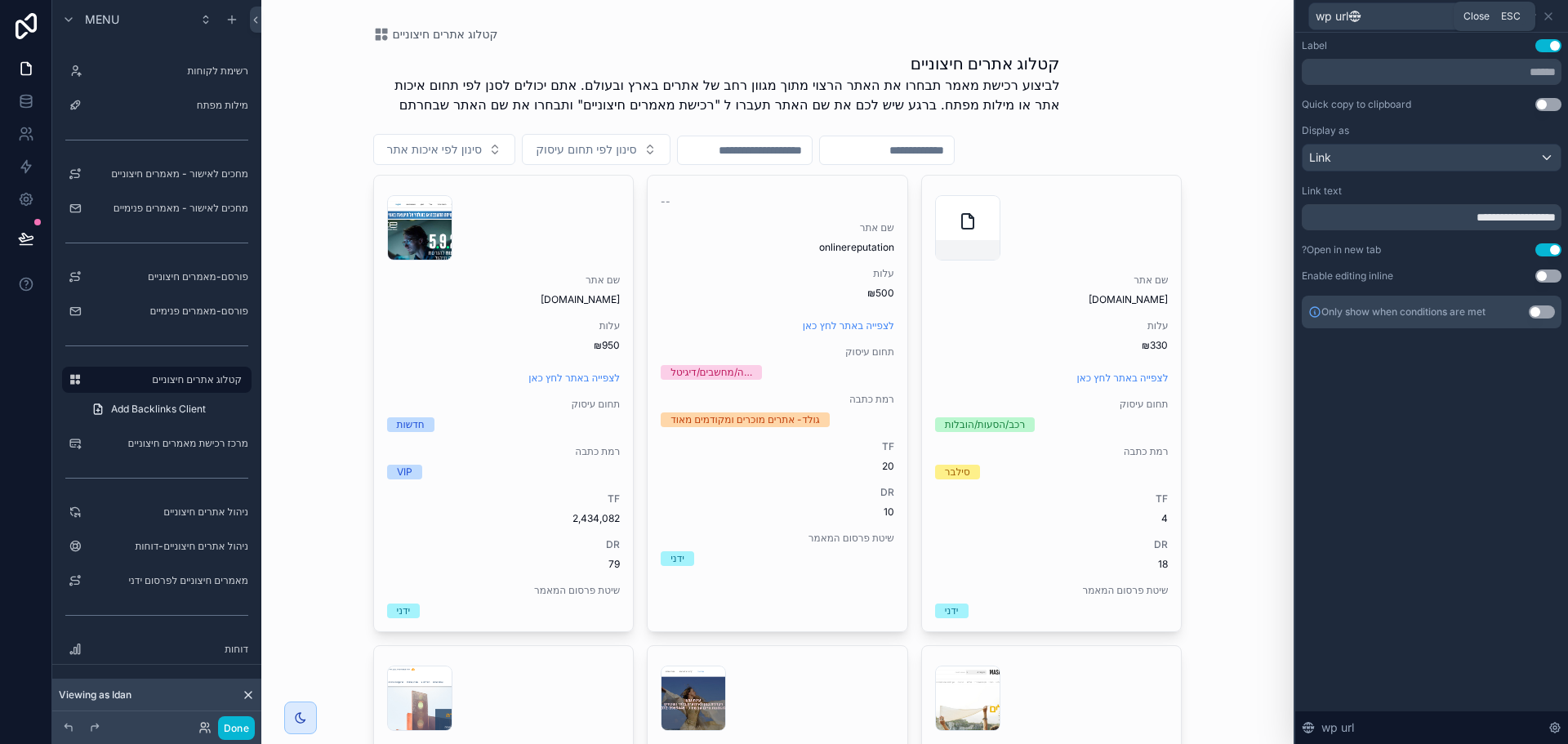
click at [1546, 14] on icon at bounding box center [1548, 15] width 6 height 6
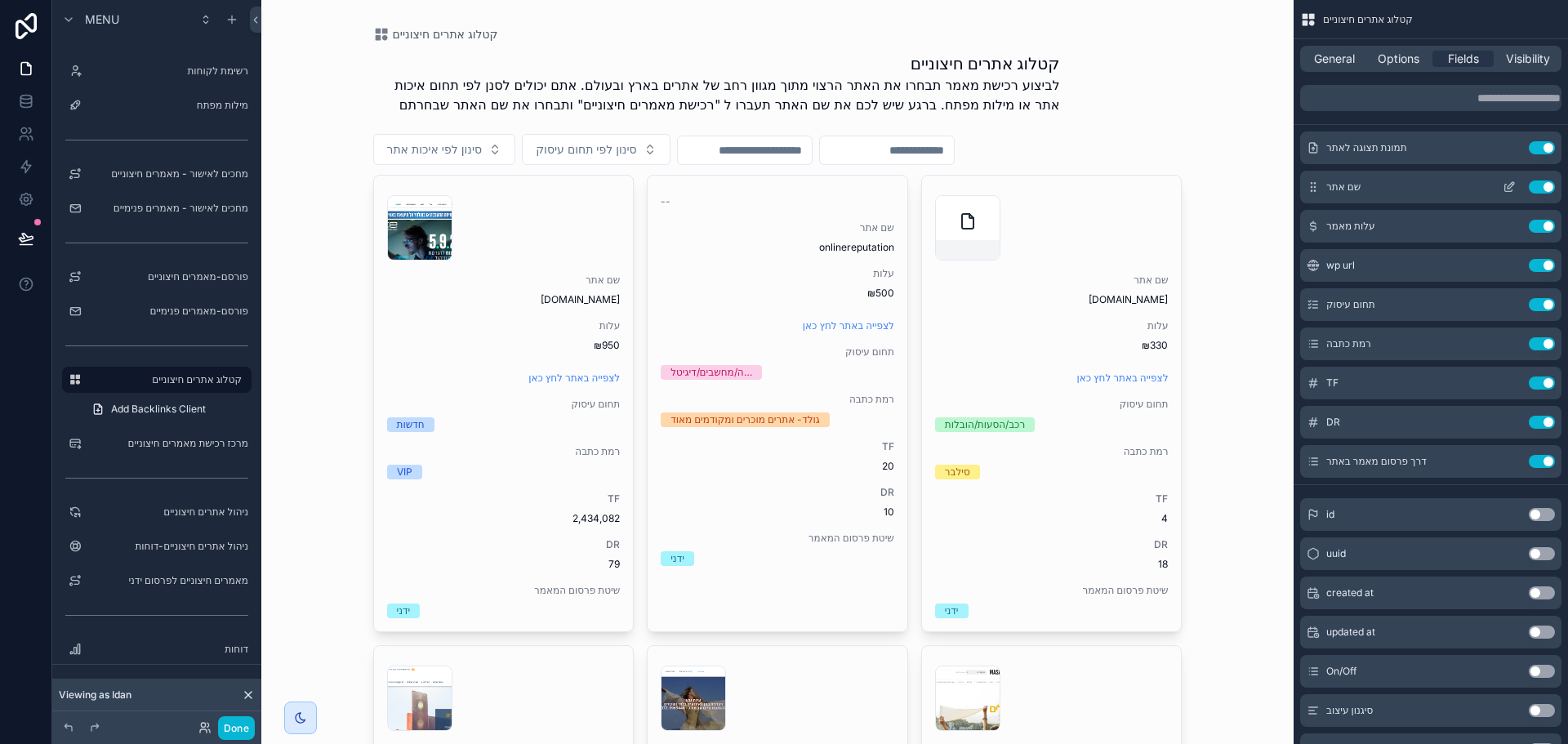
click at [1505, 186] on icon "scrollable content" at bounding box center [1509, 188] width 7 height 7
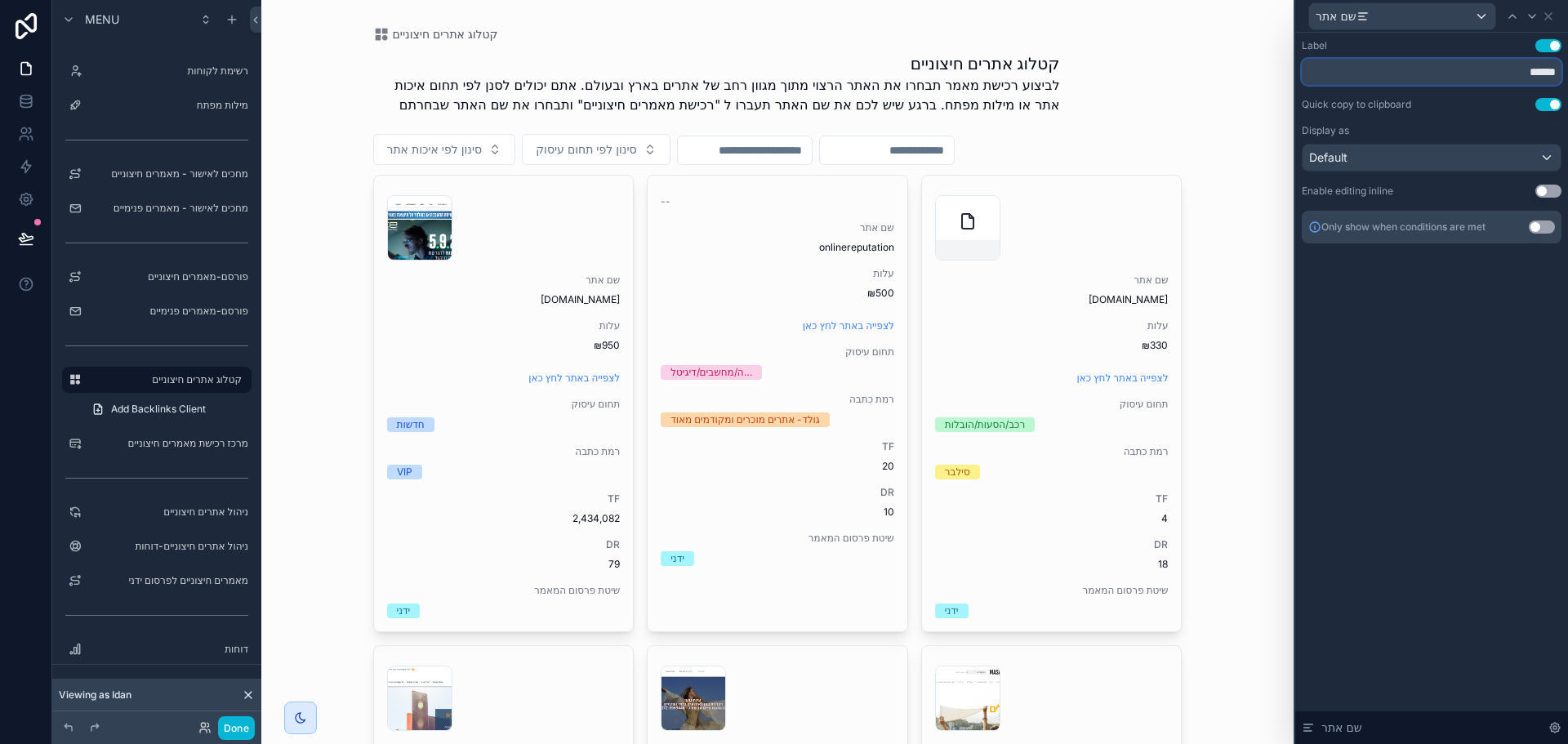
click at [1425, 74] on input "******" at bounding box center [1431, 71] width 260 height 26
type input "**********"
click at [1553, 19] on icon at bounding box center [1548, 16] width 13 height 13
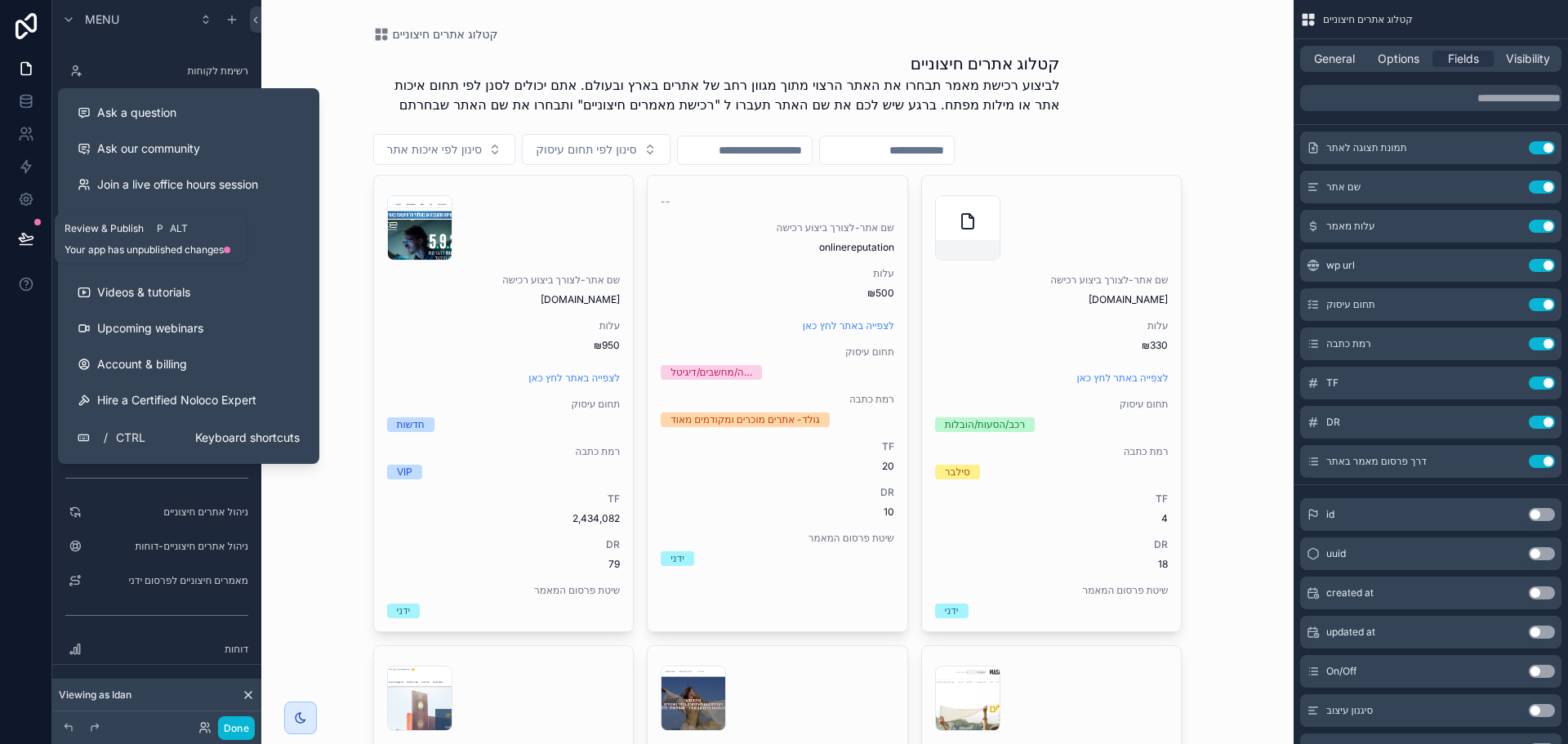
click at [28, 243] on icon at bounding box center [26, 239] width 16 height 16
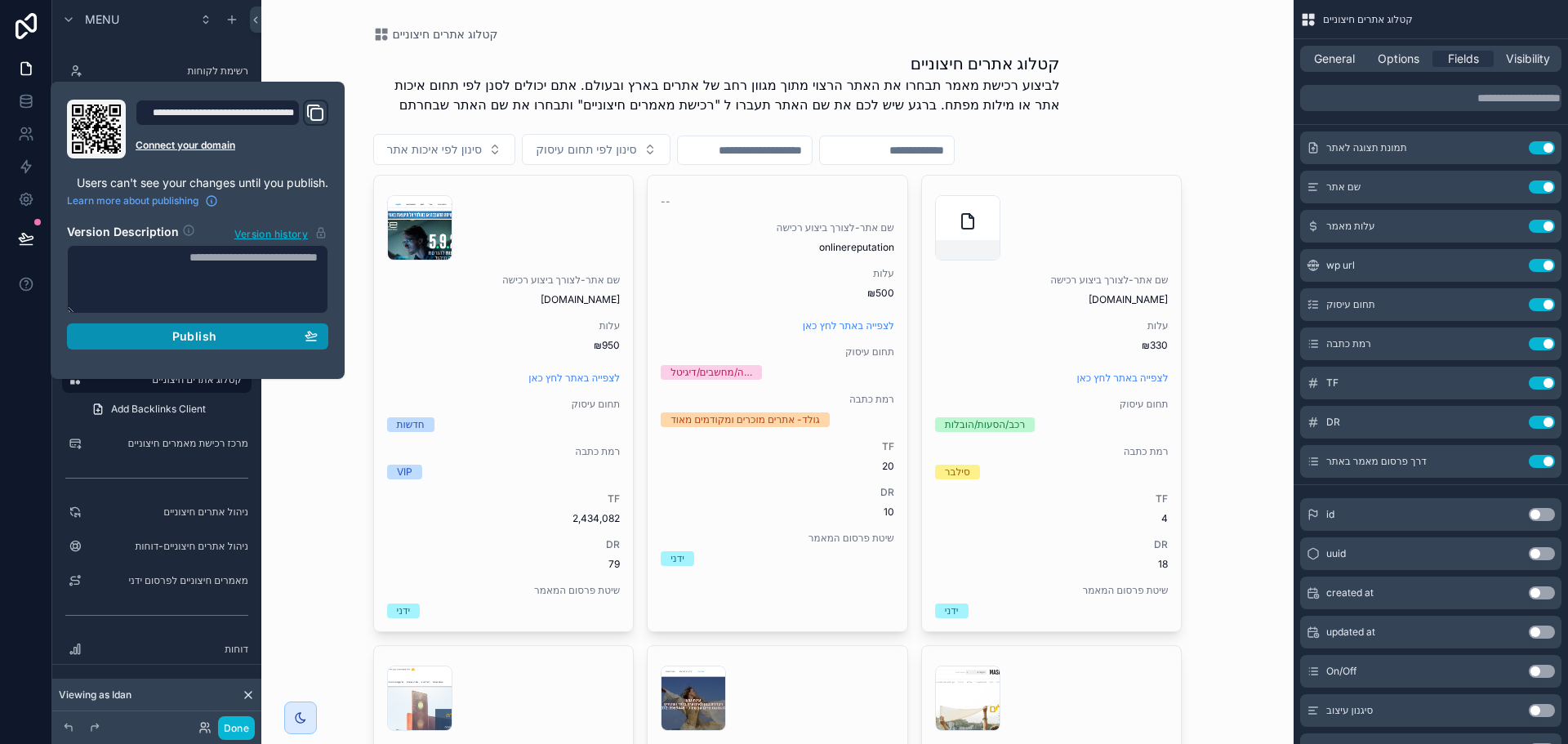
click at [196, 338] on span "Publish" at bounding box center [194, 336] width 44 height 14
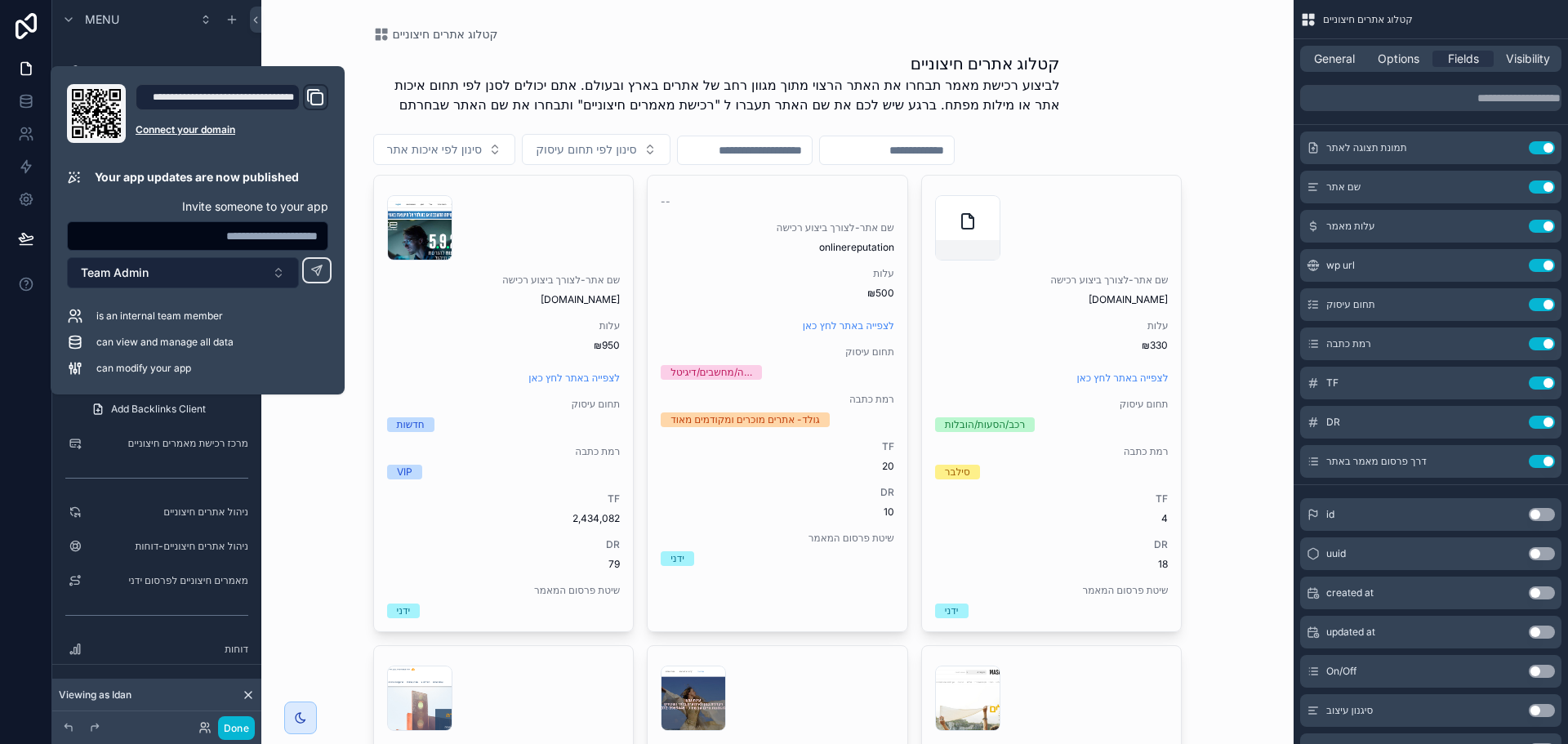
click at [152, 280] on button "Team Admin" at bounding box center [182, 272] width 232 height 31
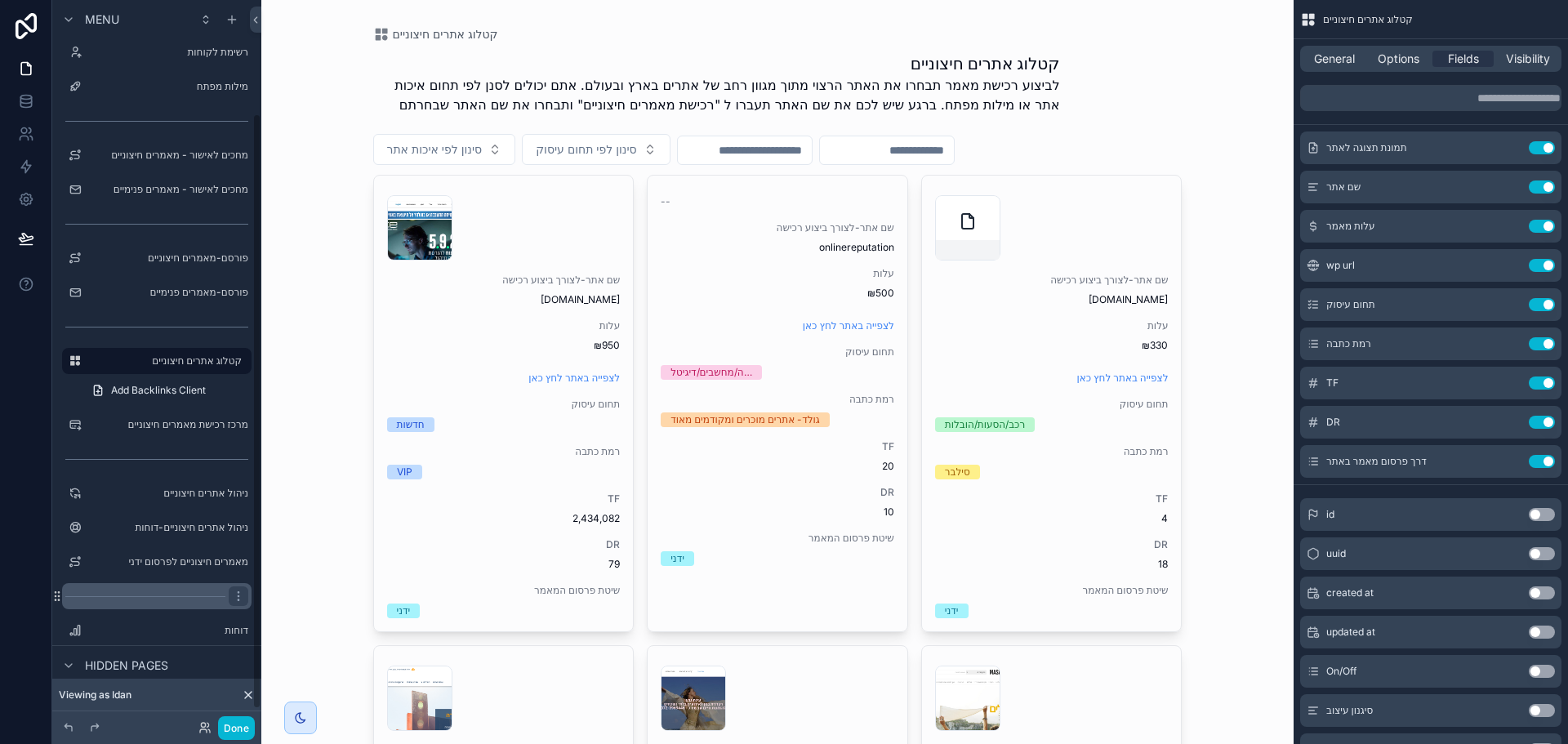
scroll to position [156, 0]
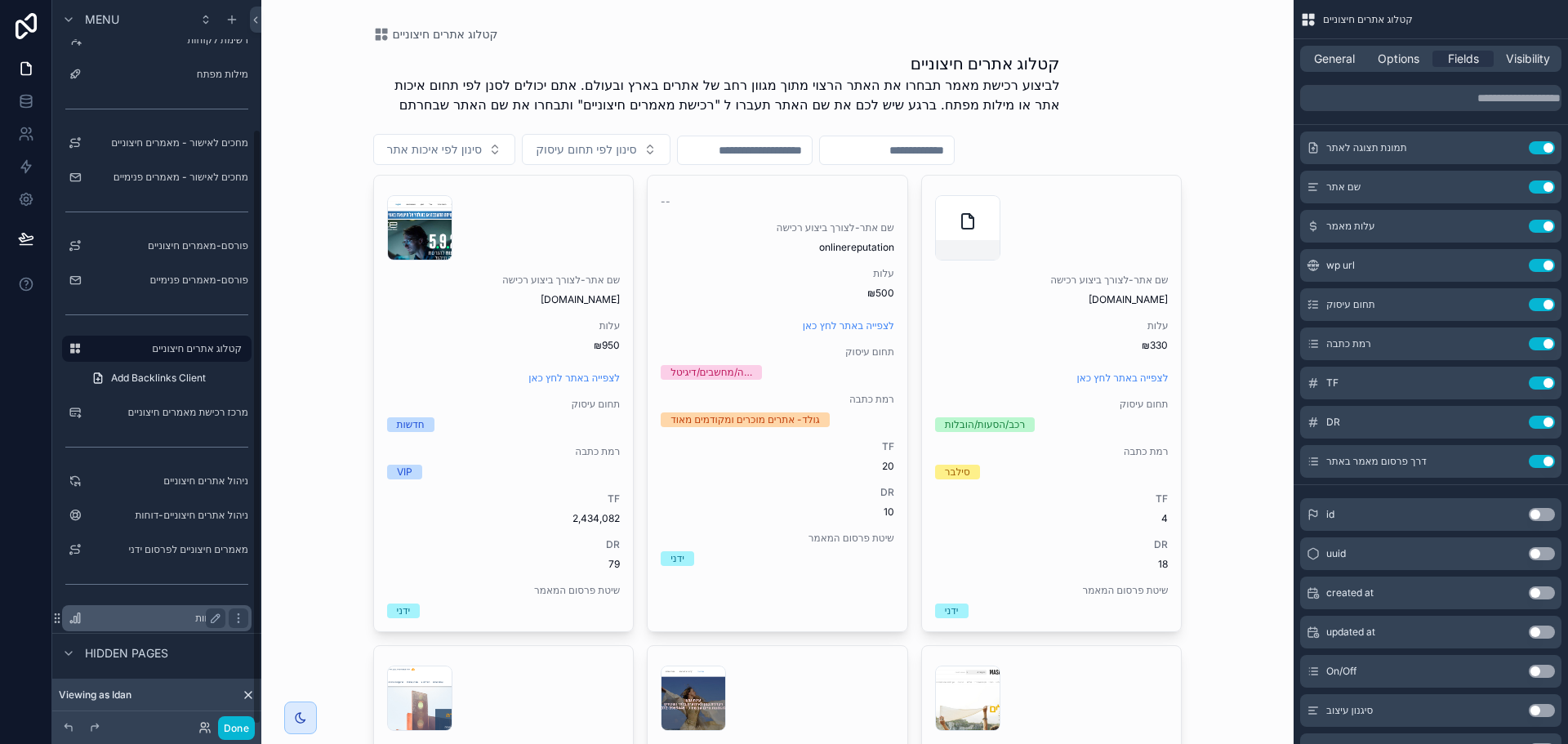
click at [187, 612] on label "דוחות" at bounding box center [153, 618] width 131 height 13
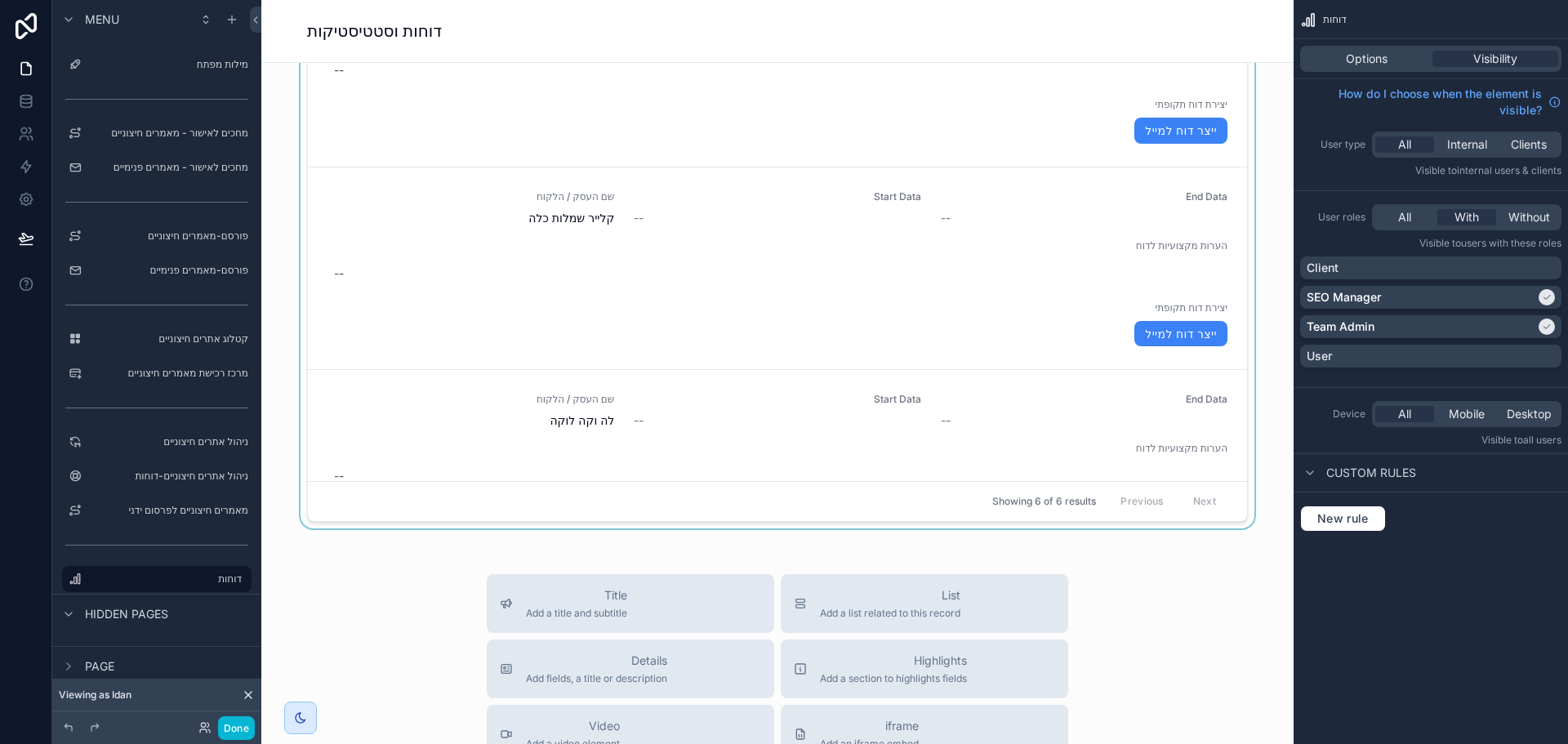
scroll to position [2957, 0]
click at [971, 242] on div "scrollable content" at bounding box center [777, 246] width 1006 height 577
